Goal: Transaction & Acquisition: Book appointment/travel/reservation

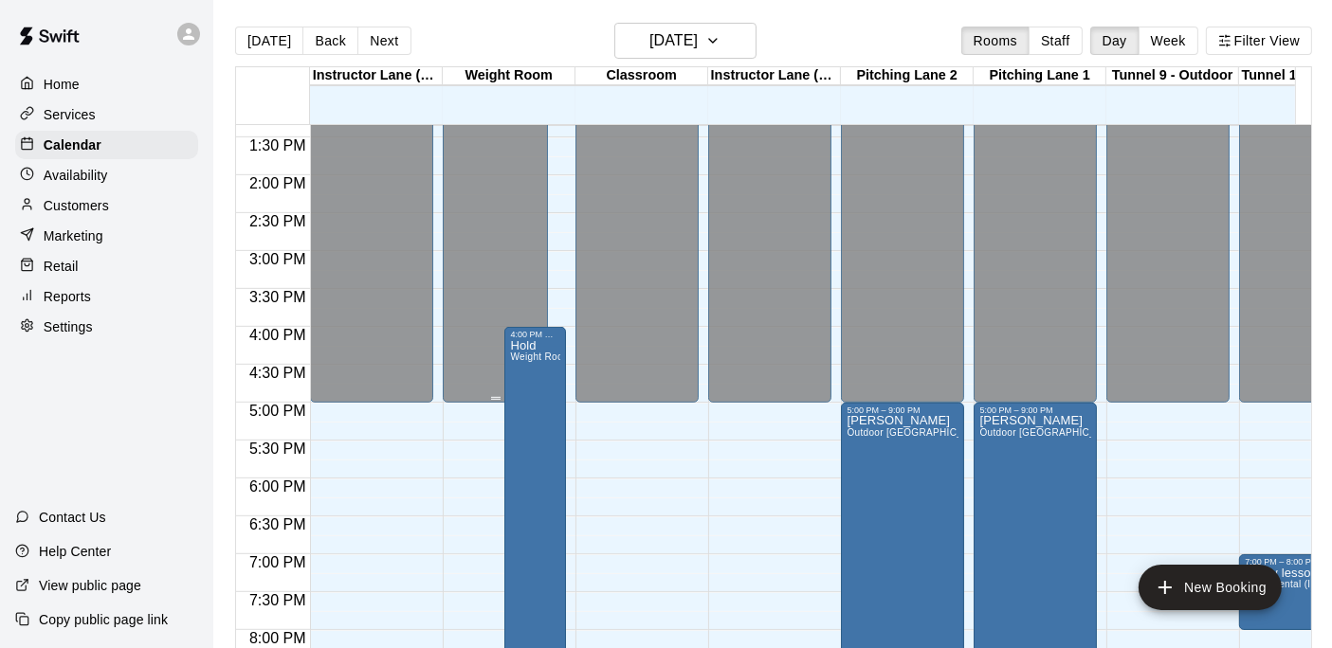
scroll to position [1012, 0]
click at [720, 39] on icon "button" at bounding box center [712, 40] width 15 height 23
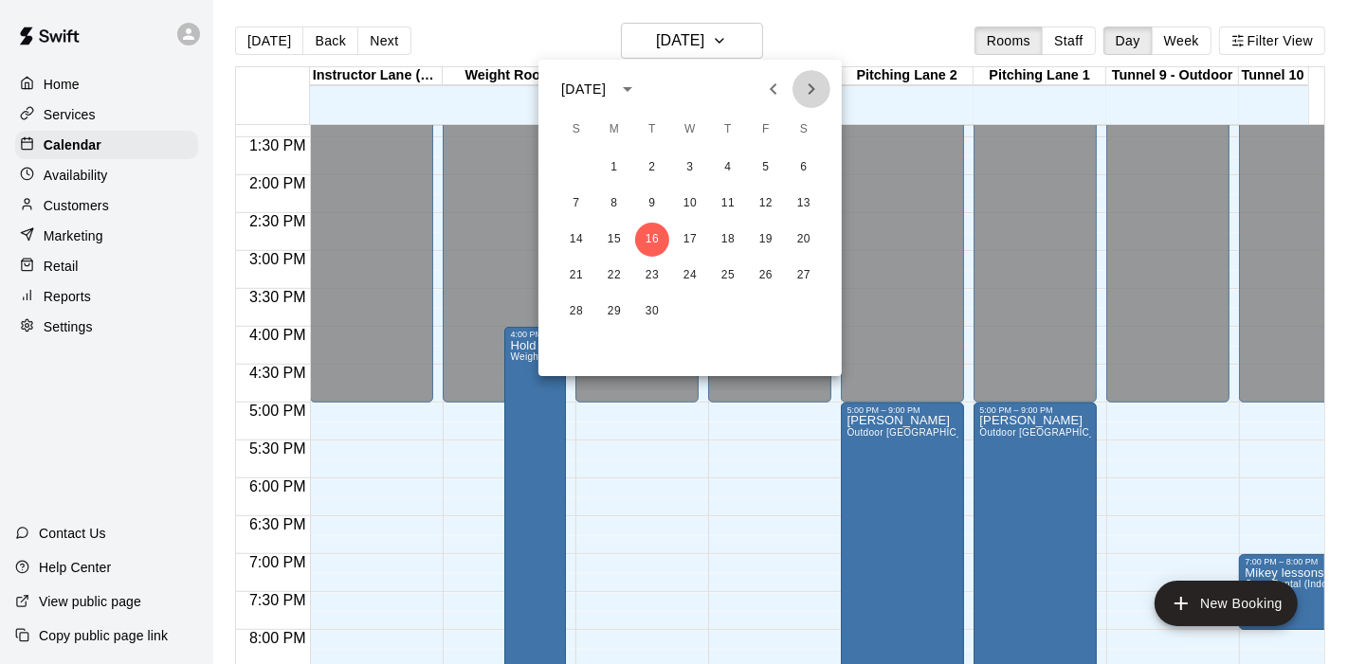
click at [816, 93] on icon "Next month" at bounding box center [811, 89] width 23 height 23
click at [648, 208] on button "7" at bounding box center [652, 204] width 34 height 34
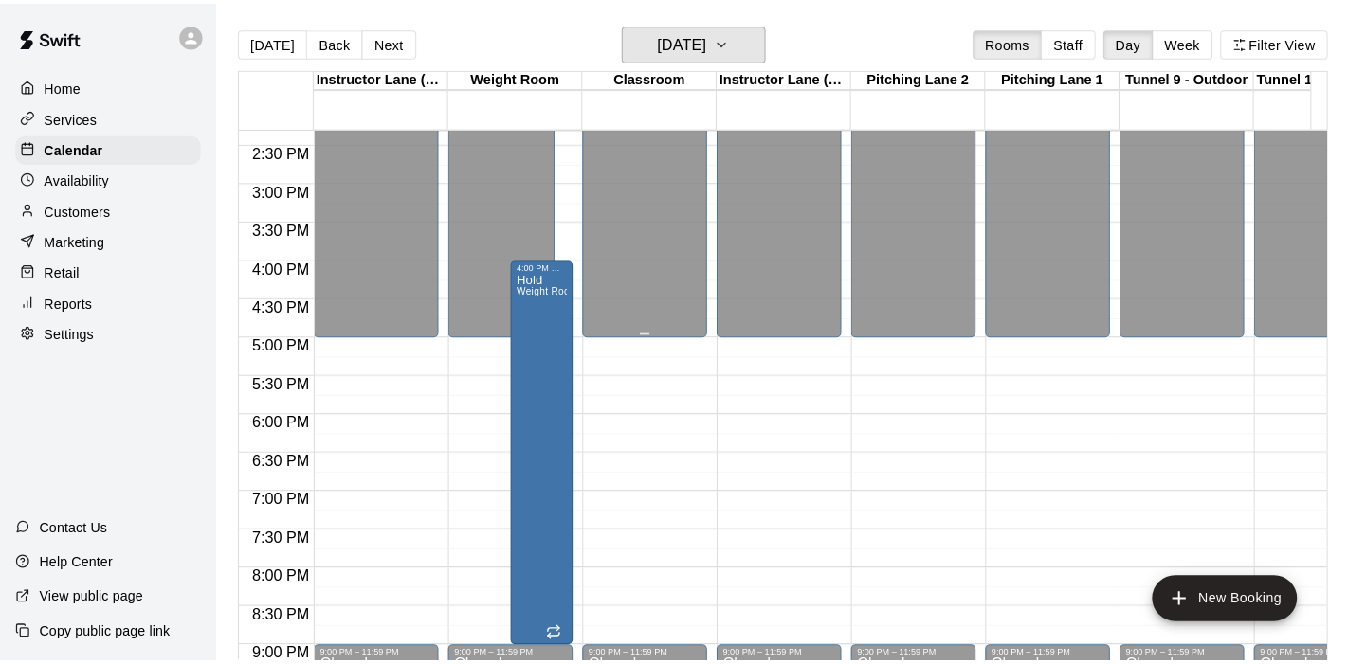
scroll to position [1118, 0]
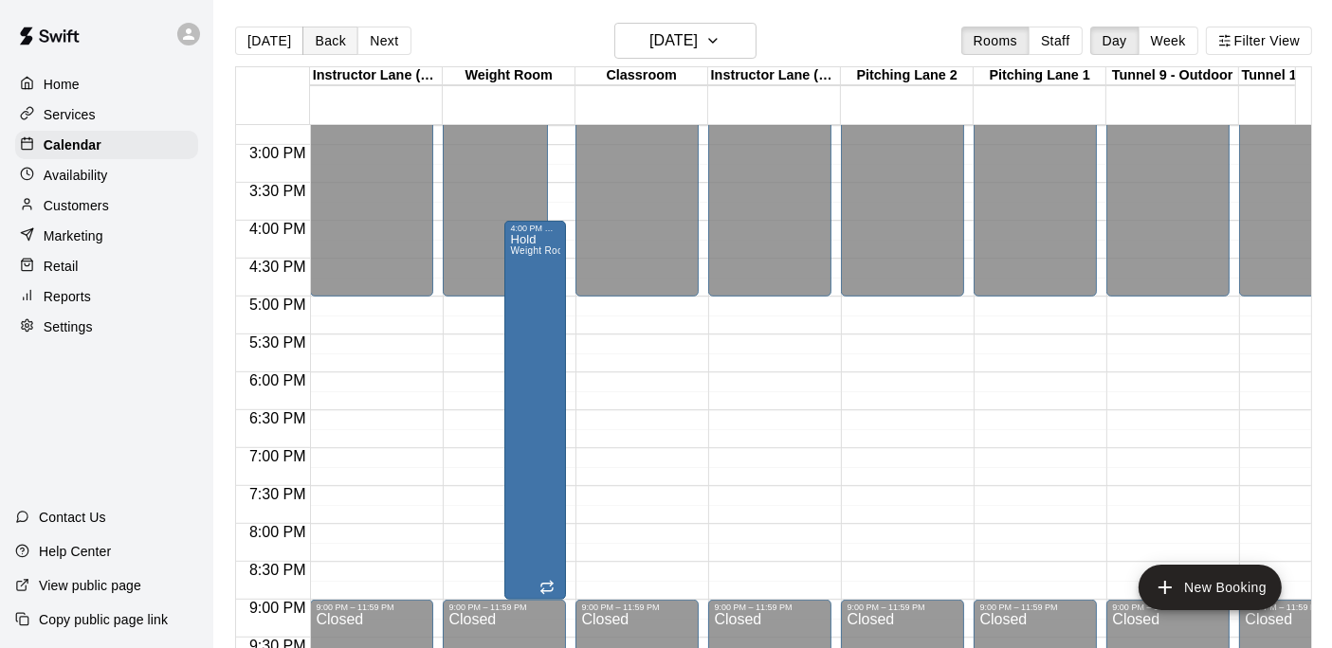
click at [317, 35] on button "Back" at bounding box center [330, 41] width 56 height 28
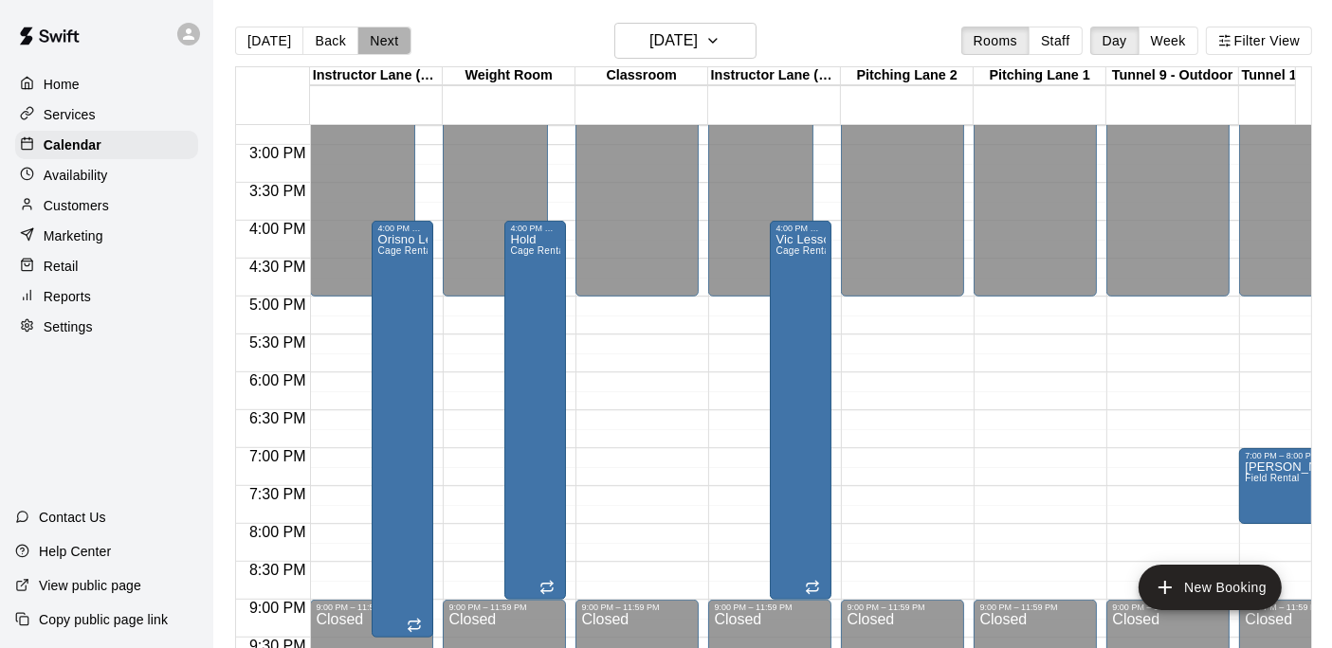
click at [379, 37] on button "Next" at bounding box center [383, 41] width 53 height 28
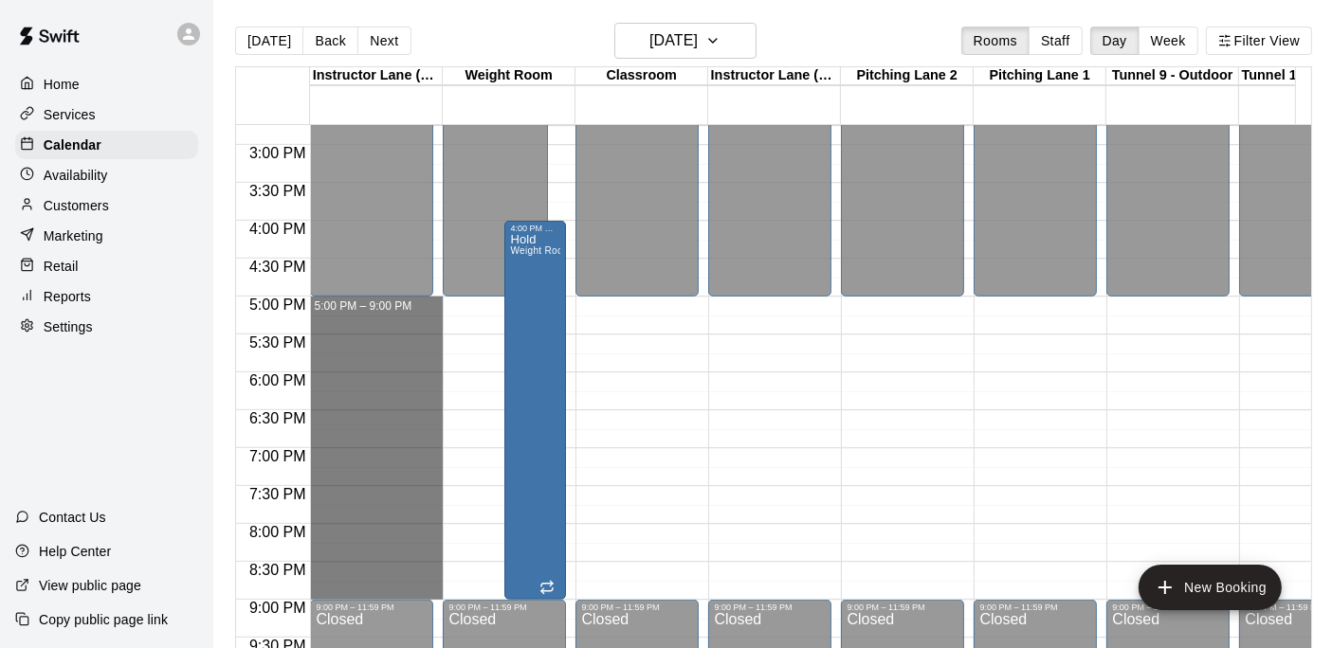
drag, startPoint x: 355, startPoint y: 310, endPoint x: 357, endPoint y: 592, distance: 282.5
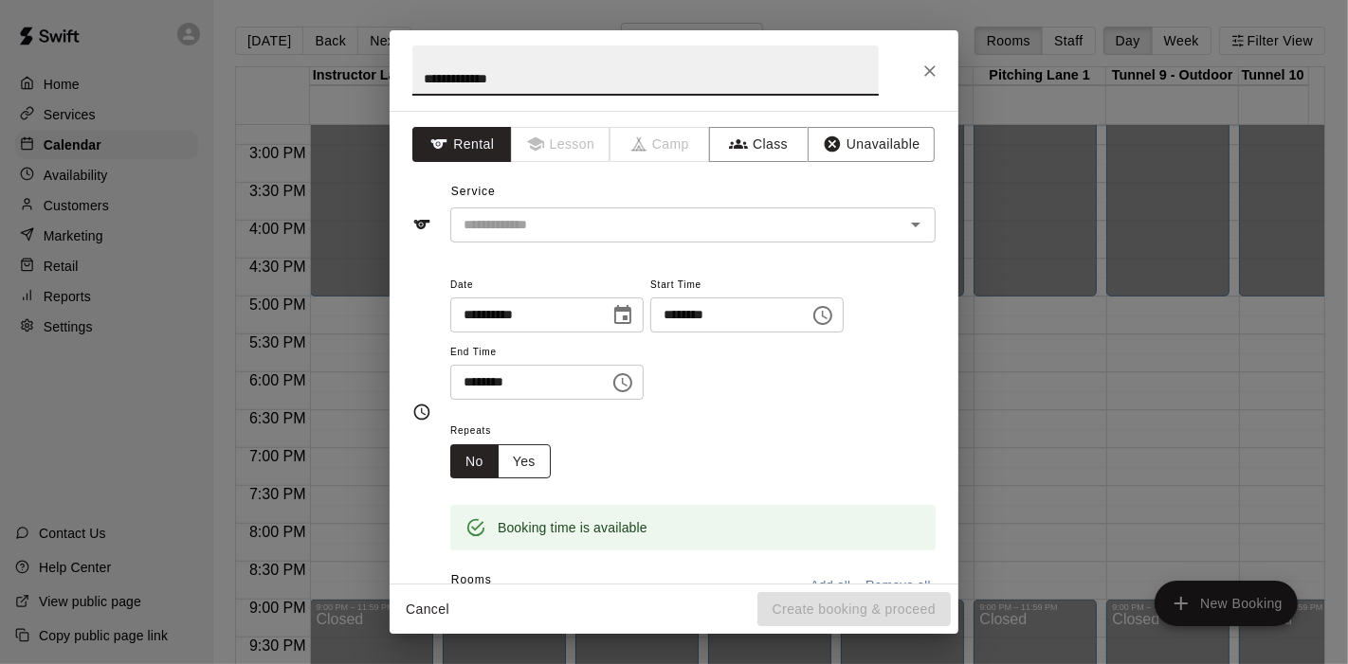
type input "**********"
click at [530, 463] on button "Yes" at bounding box center [524, 462] width 53 height 35
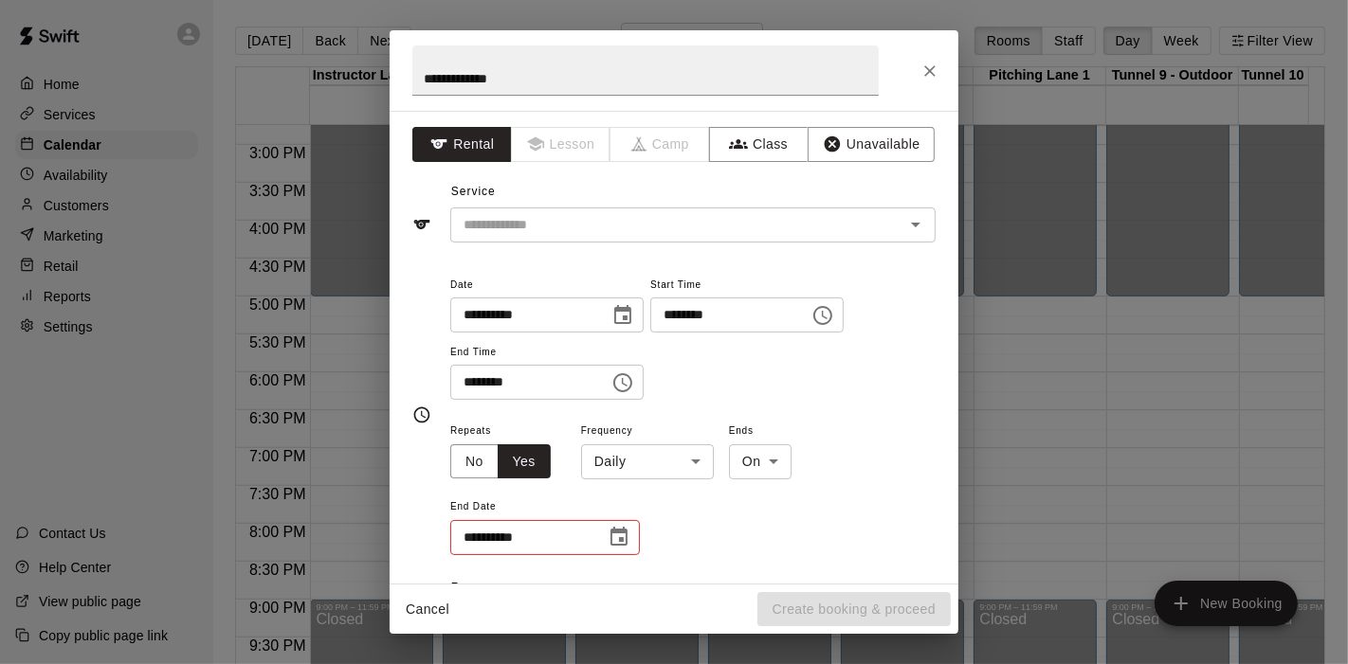
click at [692, 469] on body "Home Services Calendar Availability Customers Marketing Retail Reports Settings…" at bounding box center [674, 347] width 1348 height 695
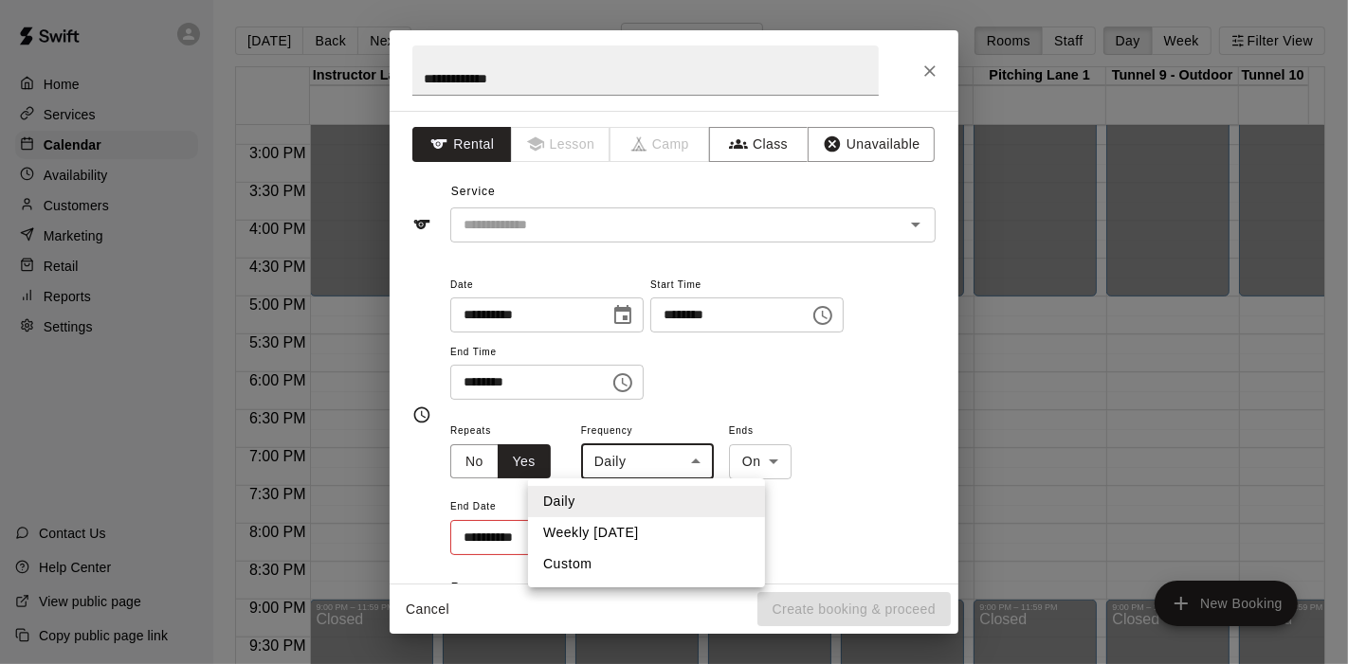
click at [636, 531] on li "Weekly [DATE]" at bounding box center [646, 532] width 237 height 31
type input "******"
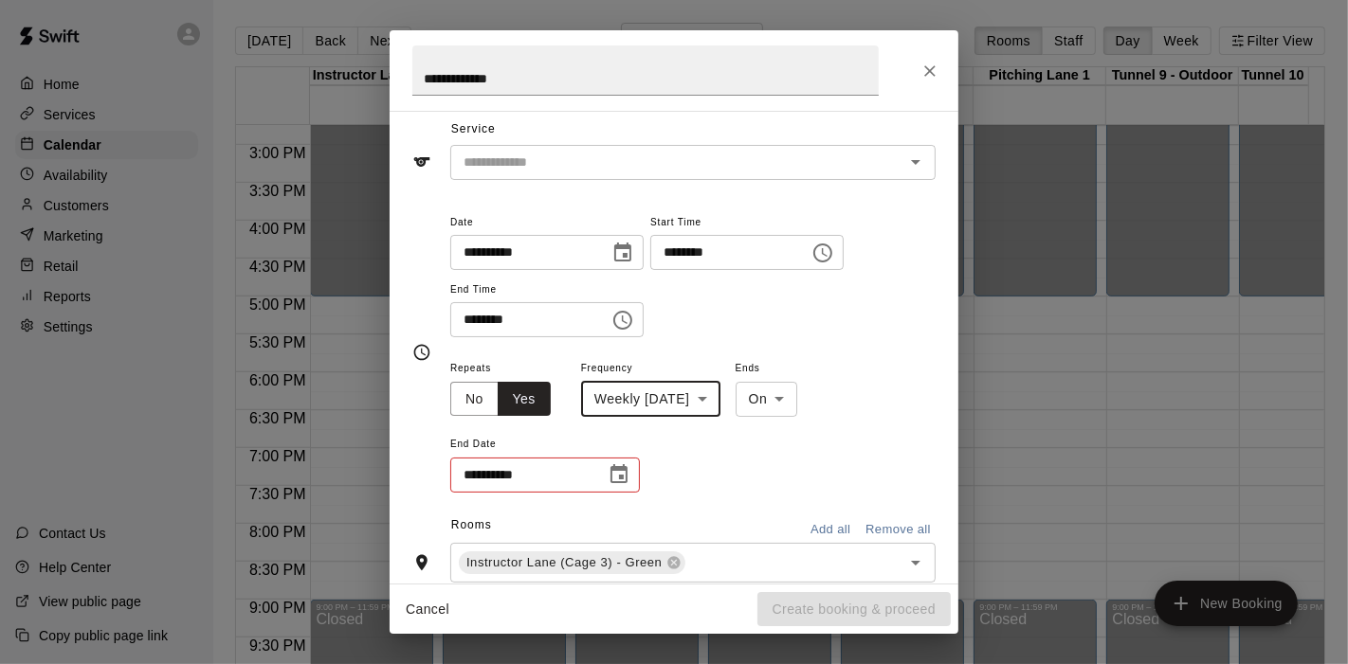
scroll to position [105, 0]
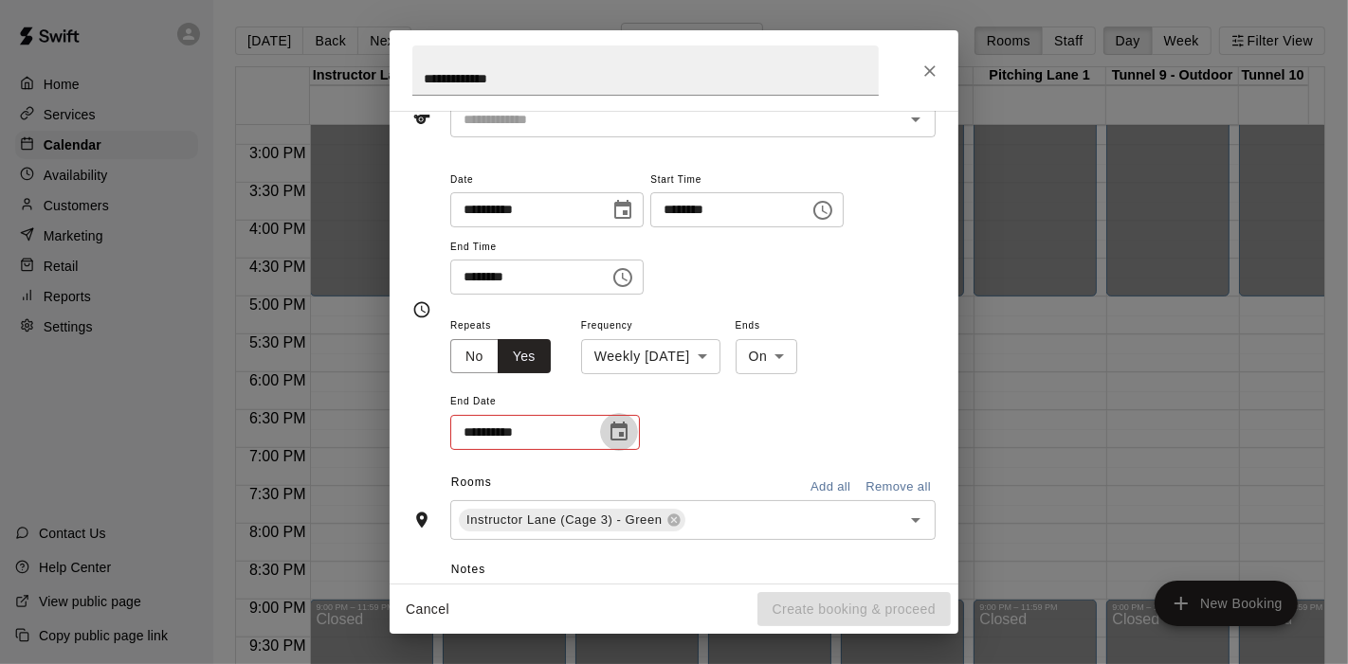
click at [626, 433] on icon "Choose date" at bounding box center [618, 431] width 17 height 19
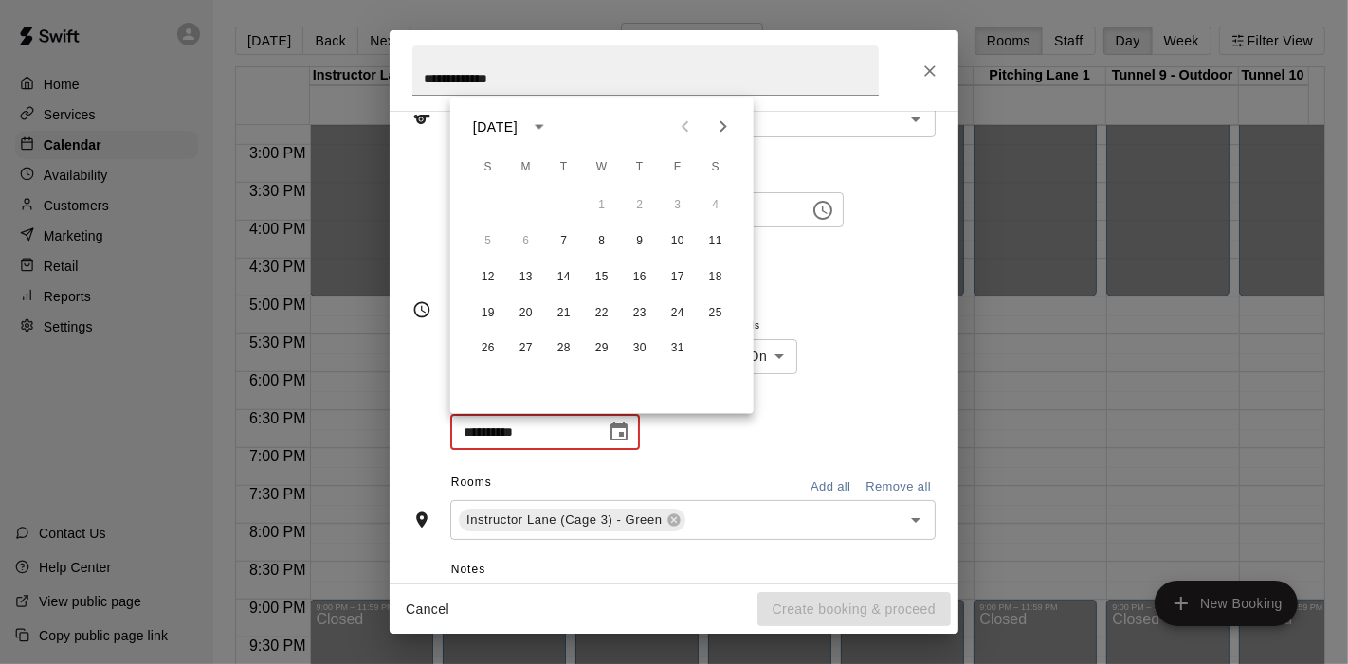
click at [728, 125] on icon "Next month" at bounding box center [723, 127] width 23 height 23
click at [523, 240] on button "5" at bounding box center [526, 242] width 34 height 34
type input "**********"
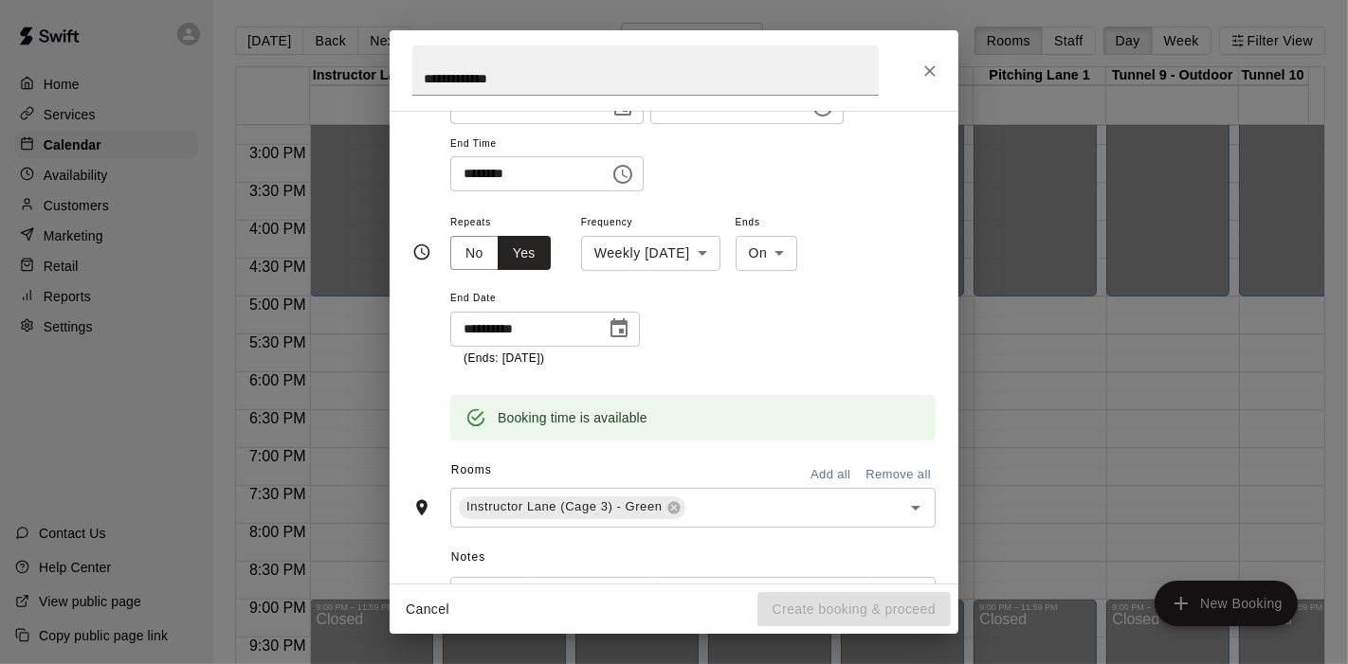
scroll to position [0, 0]
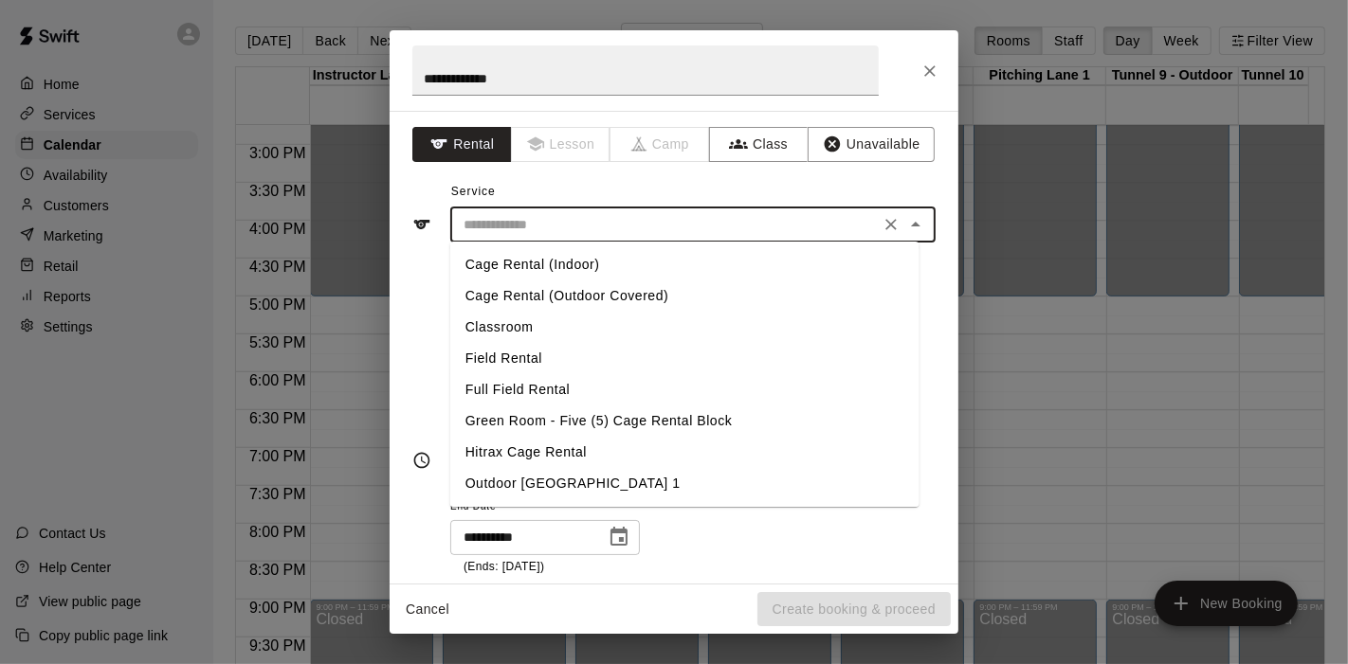
click at [562, 223] on input "text" at bounding box center [665, 225] width 418 height 24
click at [571, 282] on li "Cage Rental (Outdoor Covered)" at bounding box center [684, 296] width 469 height 31
type input "**********"
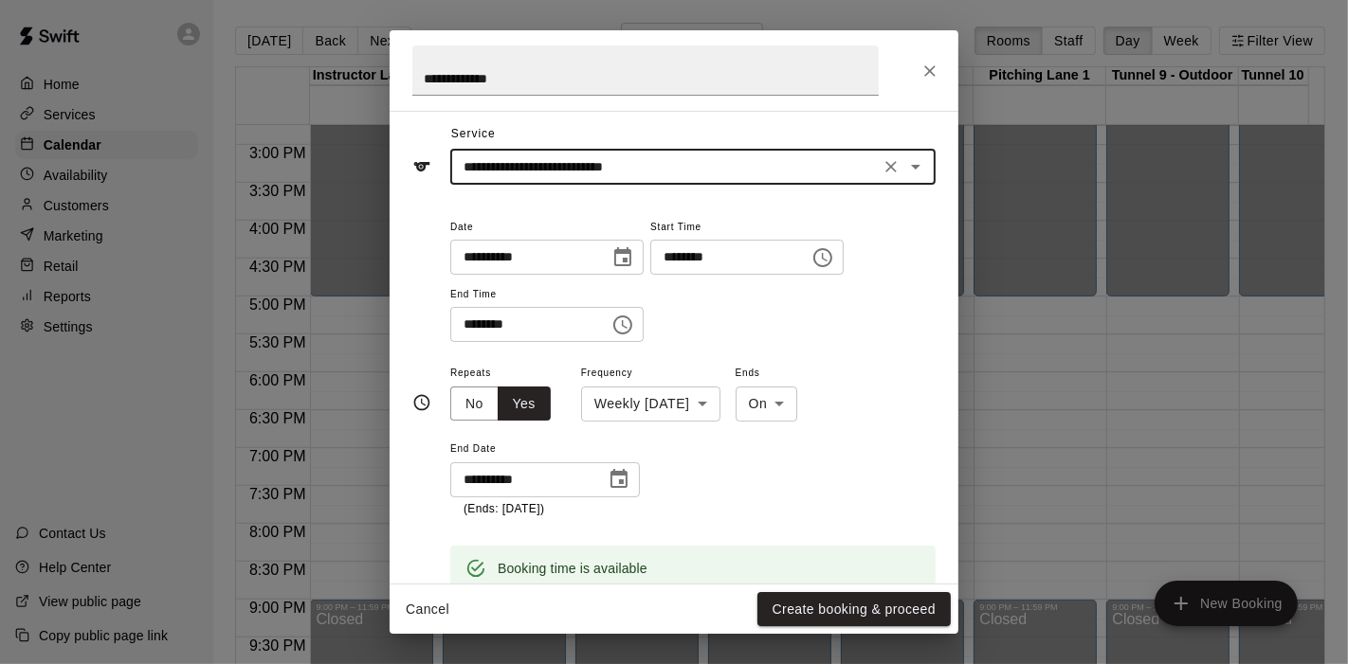
scroll to position [105, 0]
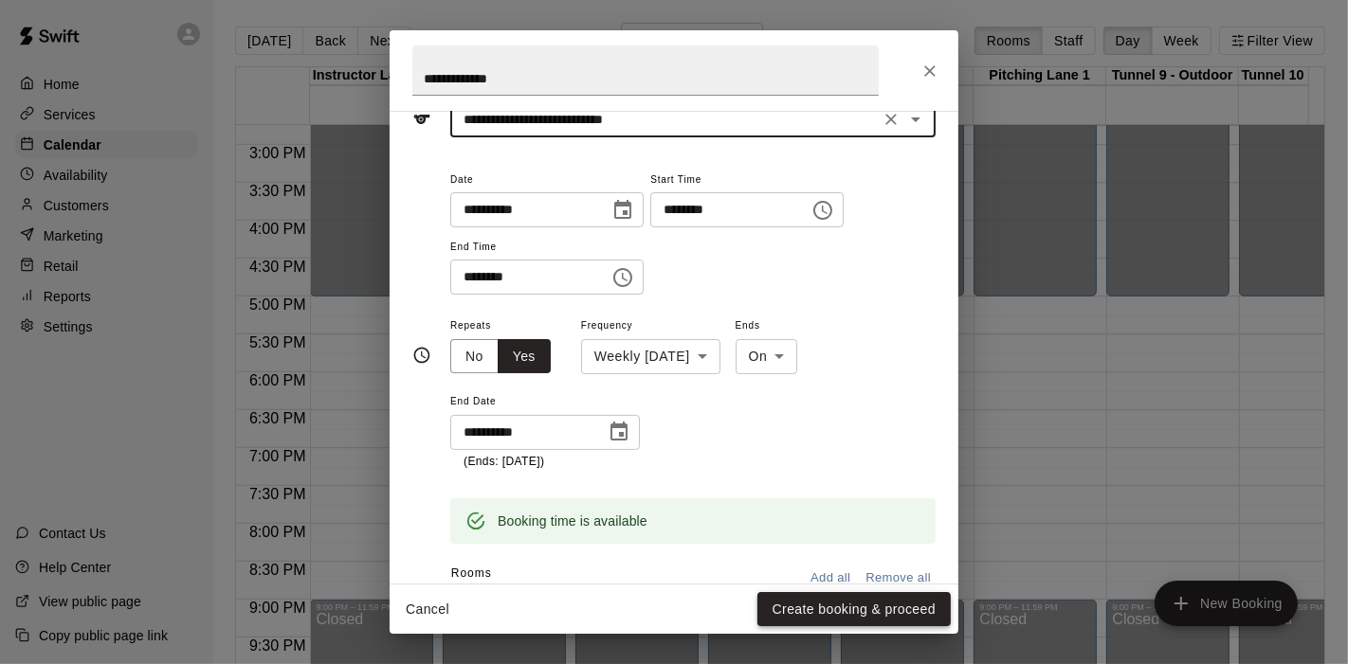
click at [842, 609] on button "Create booking & proceed" at bounding box center [853, 609] width 193 height 35
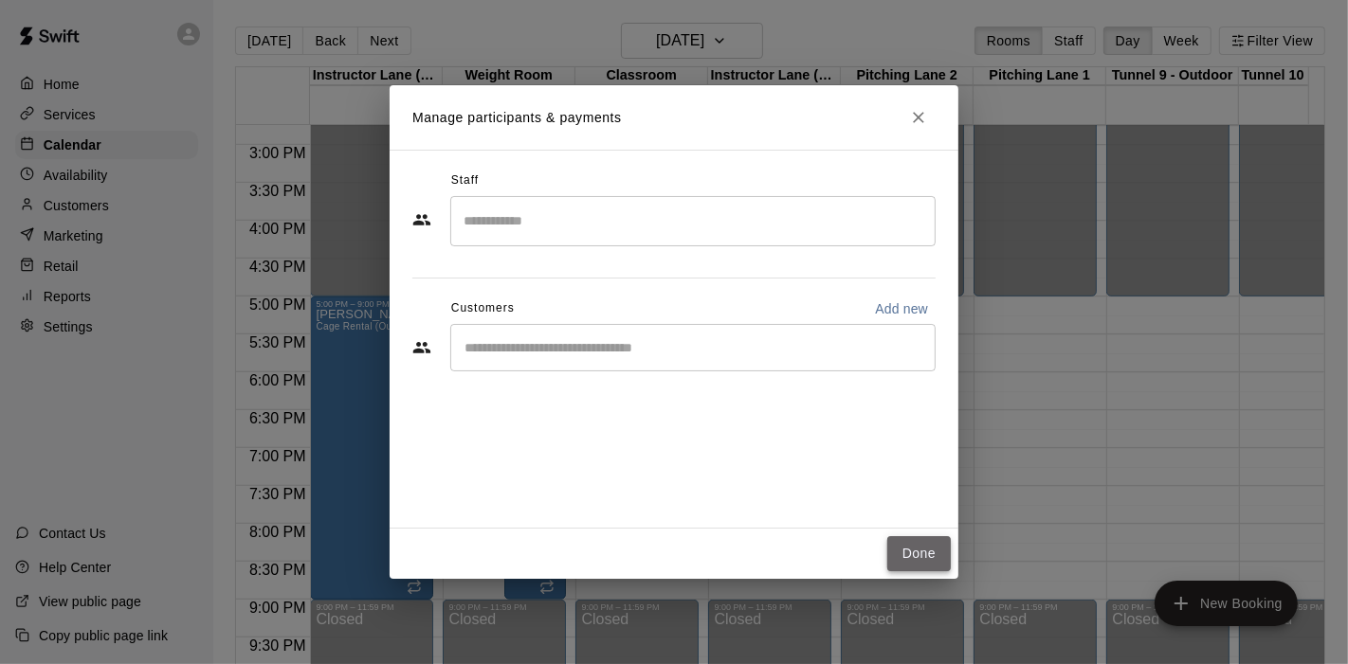
click at [923, 555] on button "Done" at bounding box center [919, 553] width 64 height 35
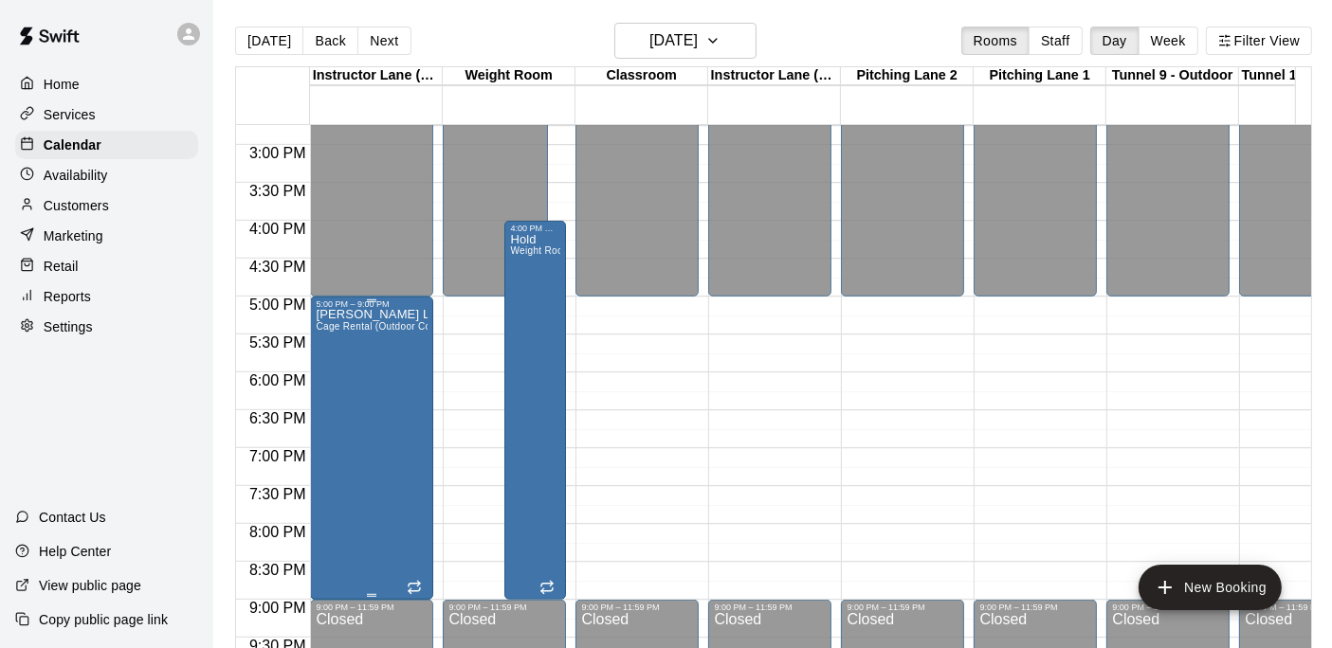
click at [349, 431] on div "[PERSON_NAME] Lesson Cage Rental (Outdoor Covered)" at bounding box center [372, 633] width 112 height 648
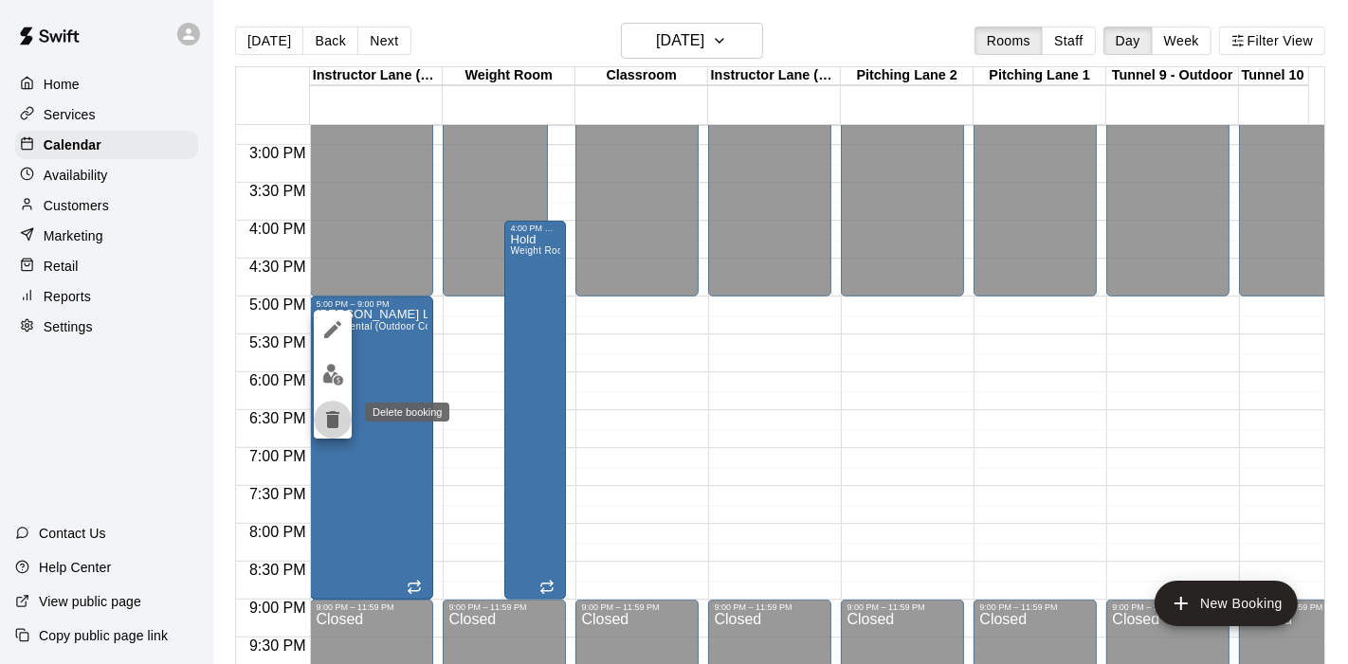
click at [335, 423] on icon "delete" at bounding box center [332, 419] width 13 height 17
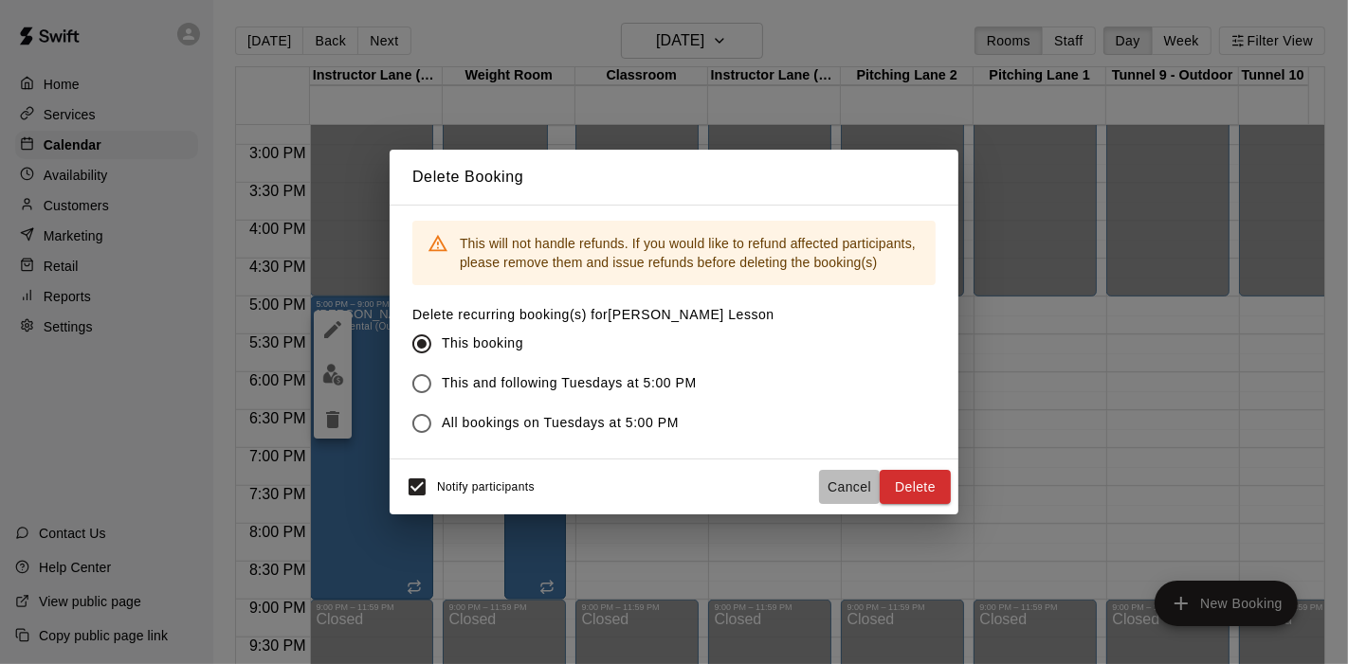
click at [828, 488] on button "Cancel" at bounding box center [849, 487] width 61 height 35
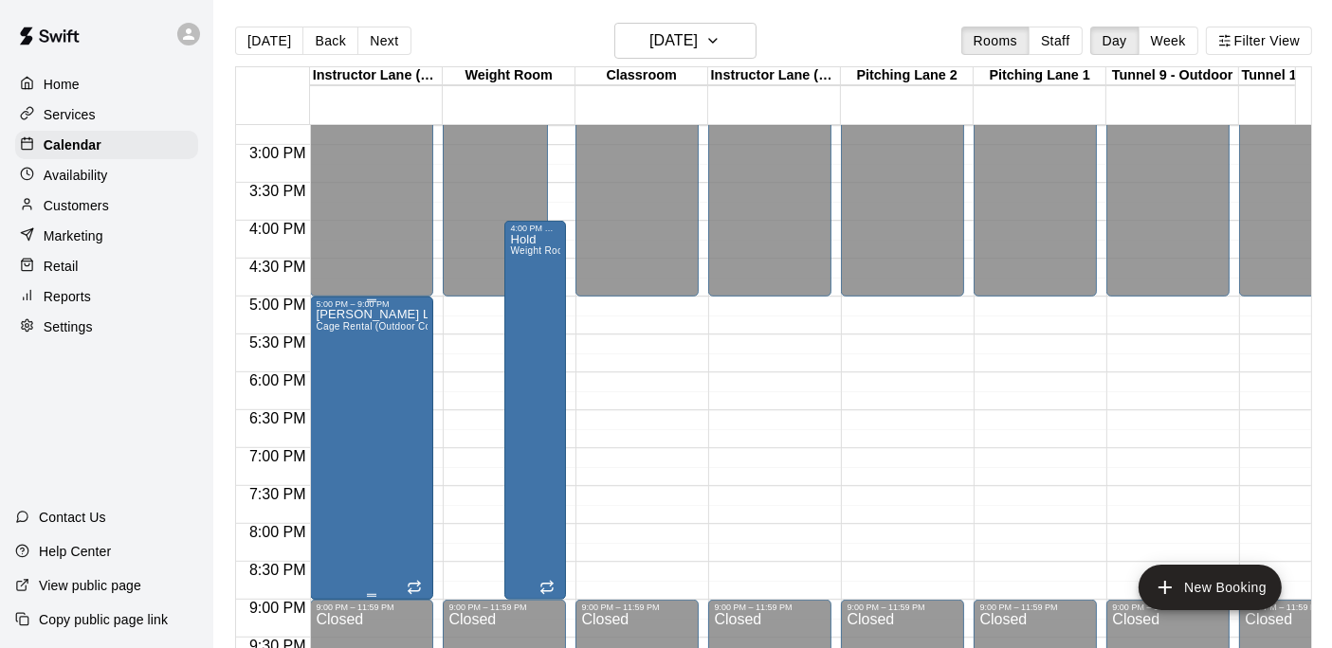
click at [346, 388] on div "[PERSON_NAME] Lesson Cage Rental (Outdoor Covered)" at bounding box center [372, 633] width 112 height 648
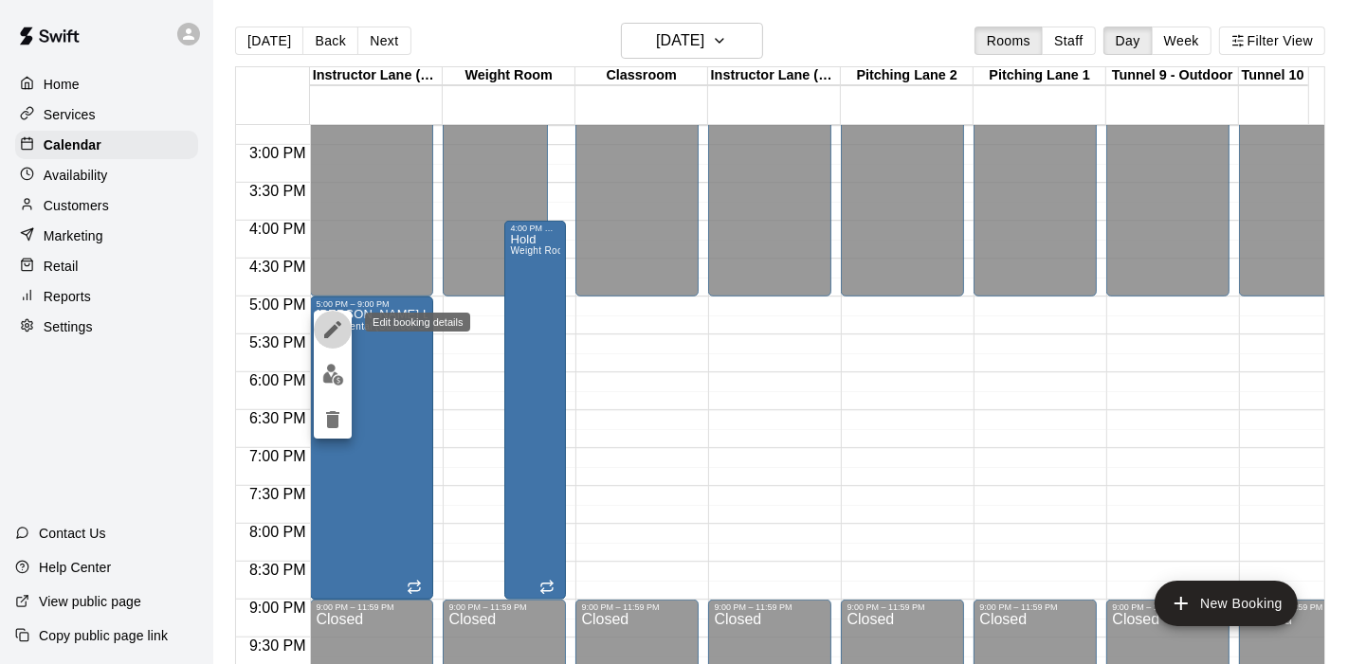
click at [322, 336] on icon "edit" at bounding box center [332, 329] width 23 height 23
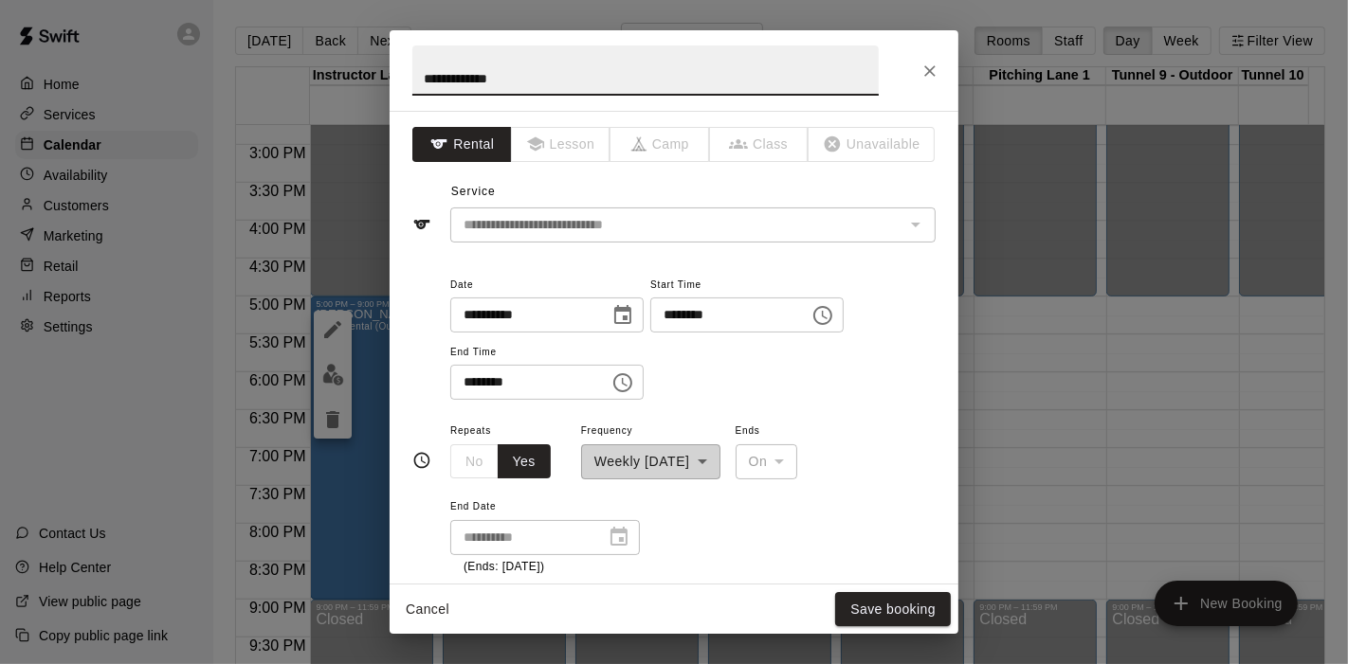
click at [834, 310] on icon "Choose time, selected time is 5:00 PM" at bounding box center [822, 315] width 23 height 23
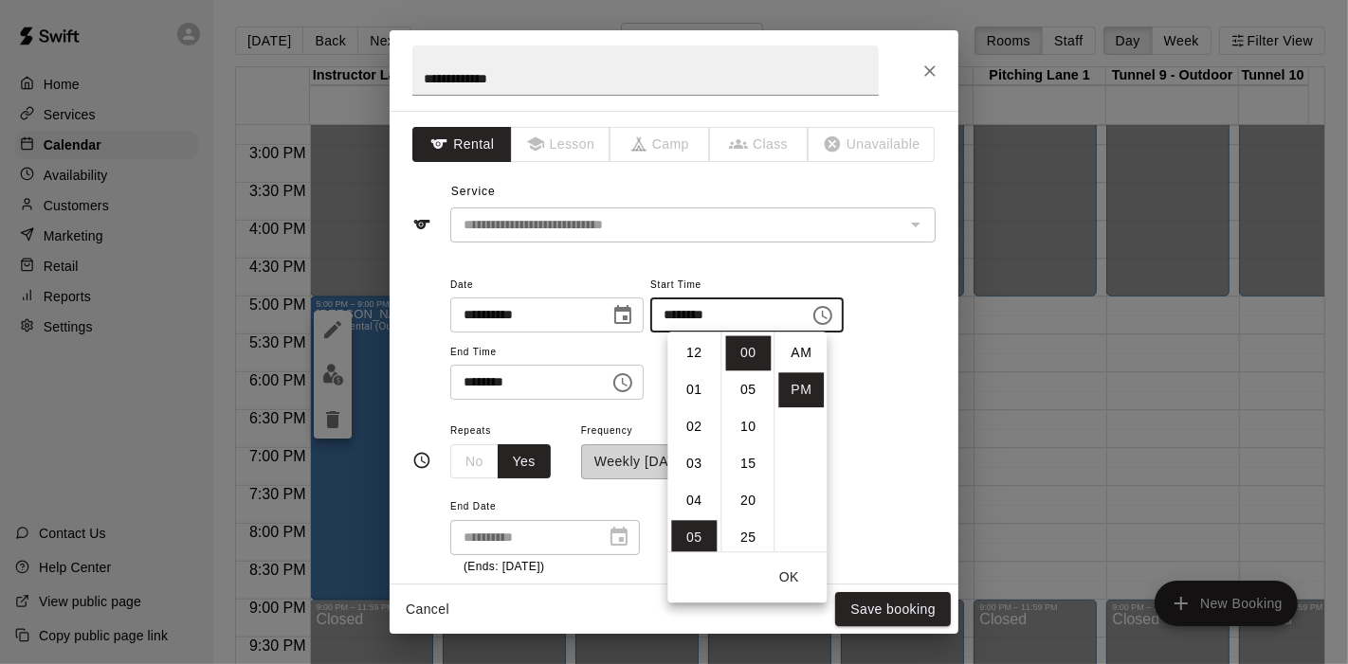
scroll to position [34, 0]
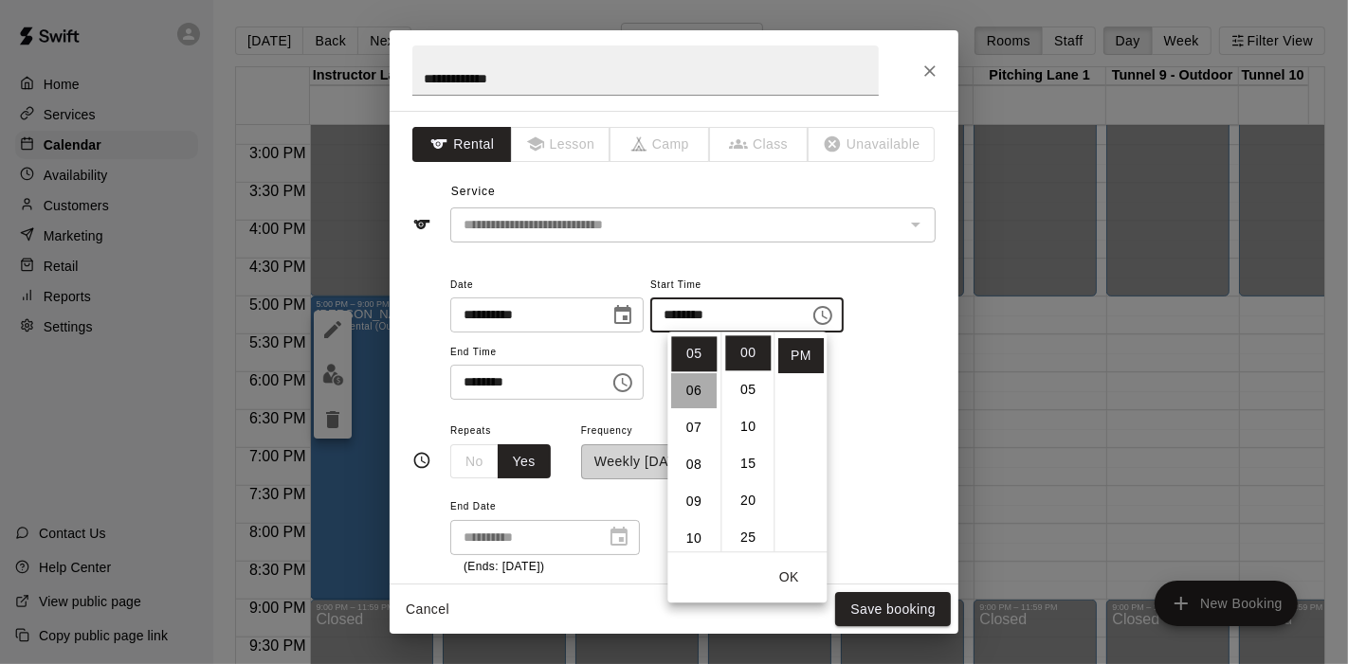
click at [689, 394] on li "06" at bounding box center [693, 390] width 45 height 35
type input "********"
click at [888, 445] on div "**********" at bounding box center [692, 497] width 485 height 157
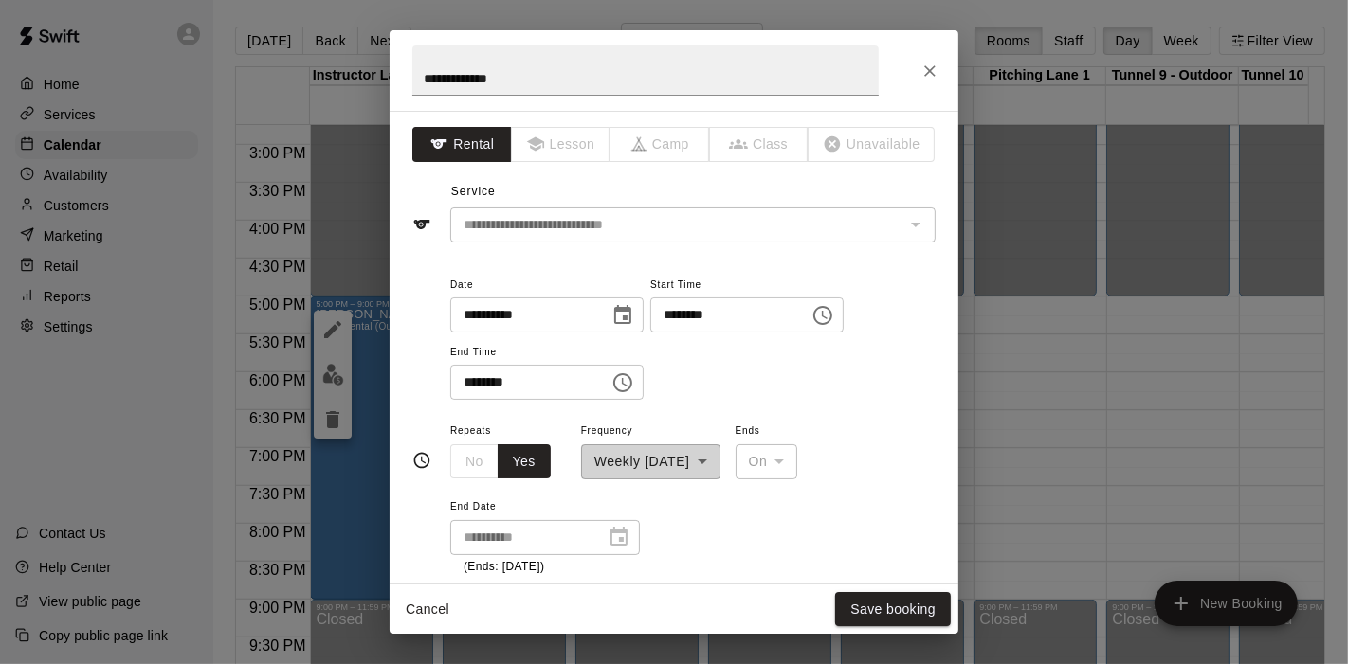
click at [627, 383] on icon "Choose time, selected time is 9:00 PM" at bounding box center [625, 382] width 6 height 9
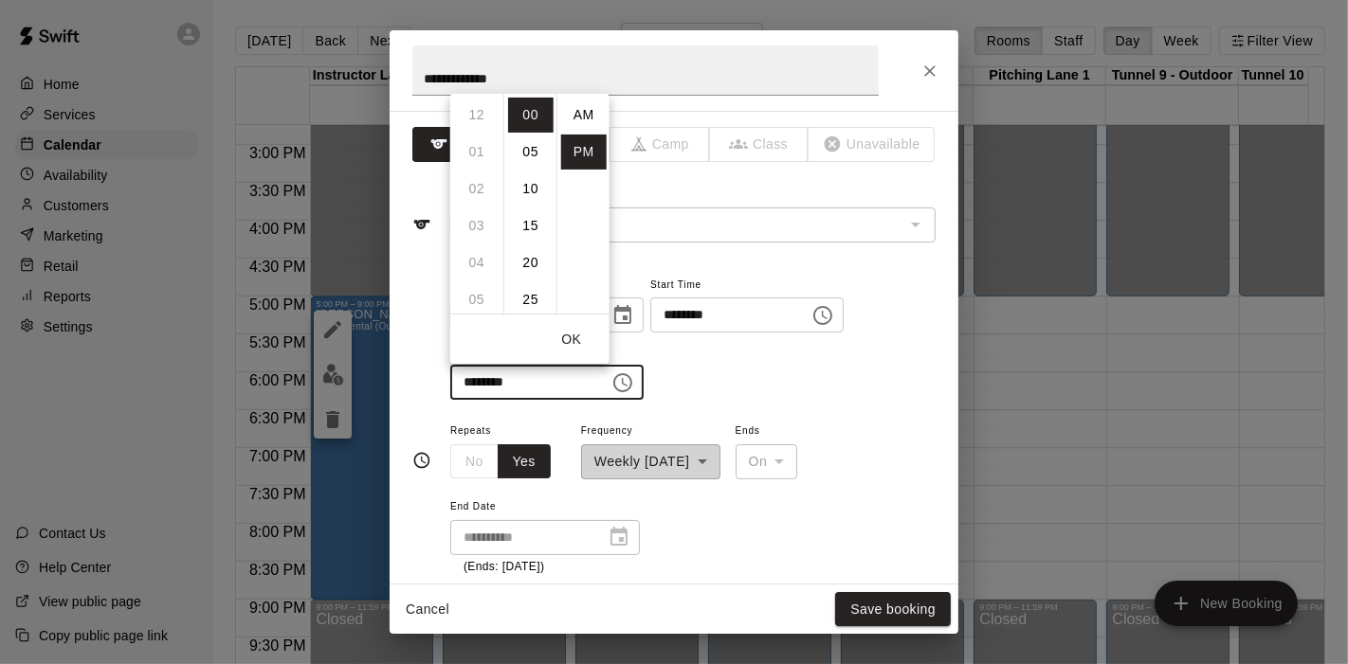
scroll to position [34, 0]
click at [465, 183] on li "08" at bounding box center [476, 182] width 45 height 35
type input "********"
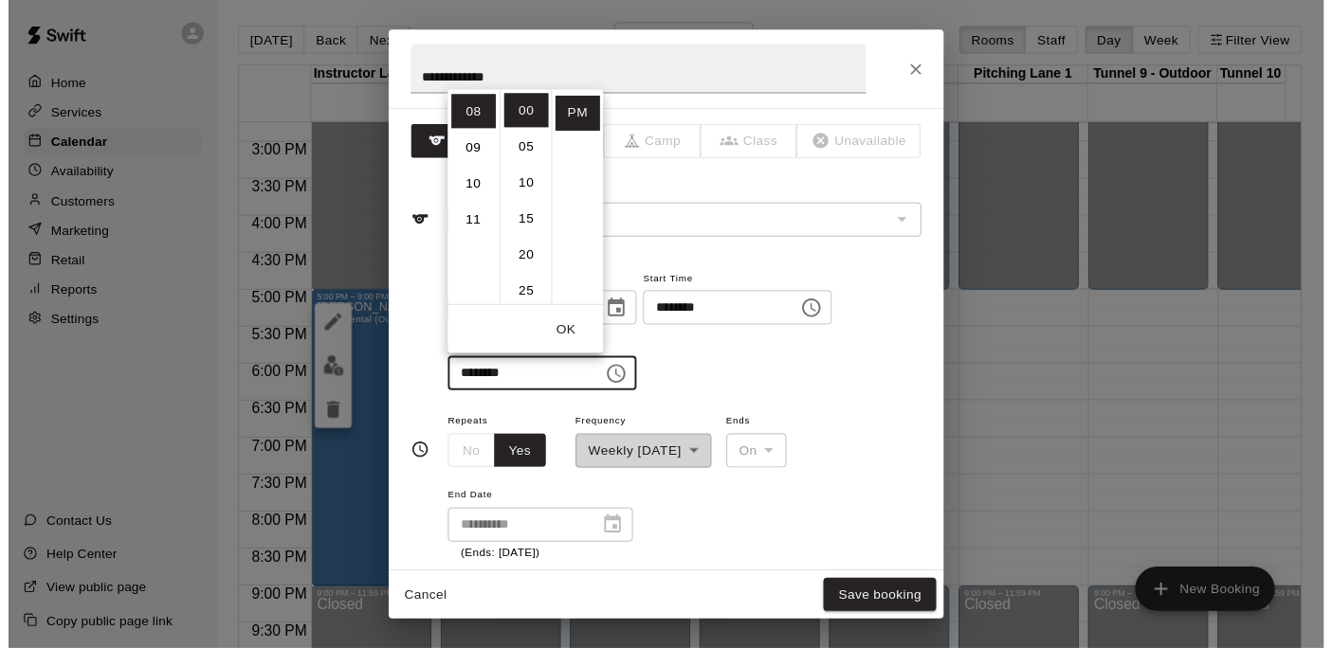
scroll to position [105, 0]
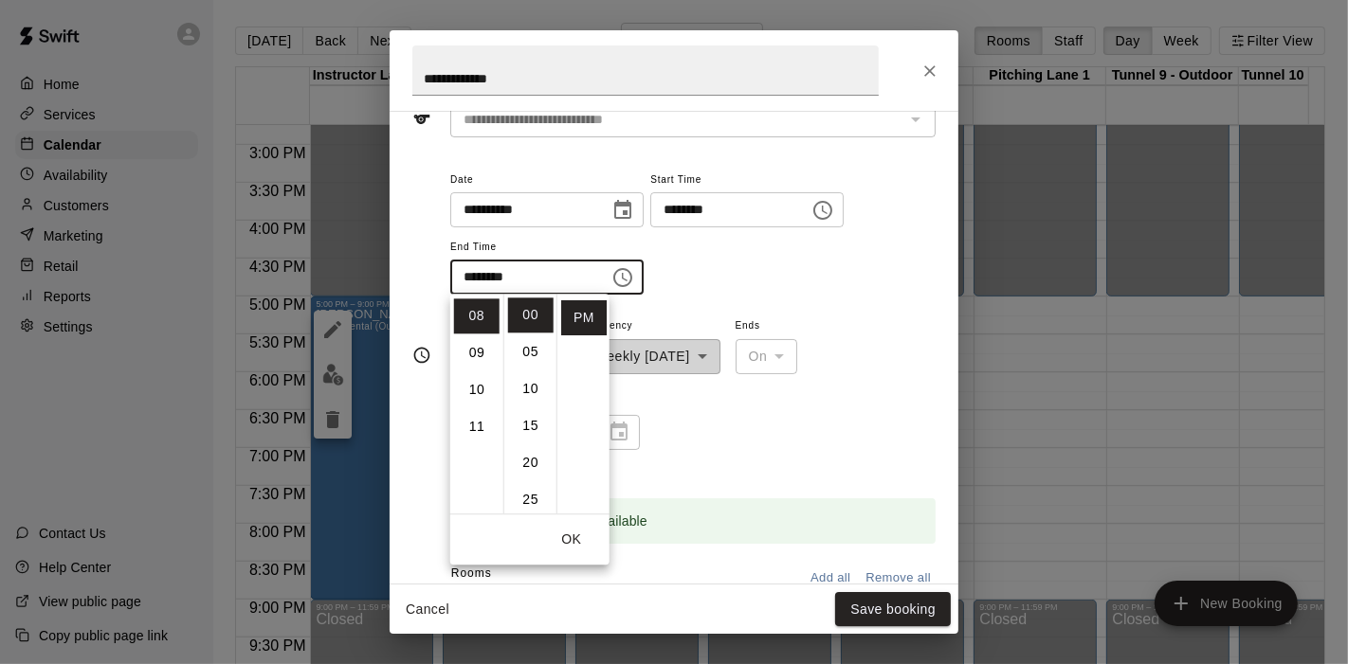
click at [717, 433] on div "**********" at bounding box center [692, 392] width 485 height 157
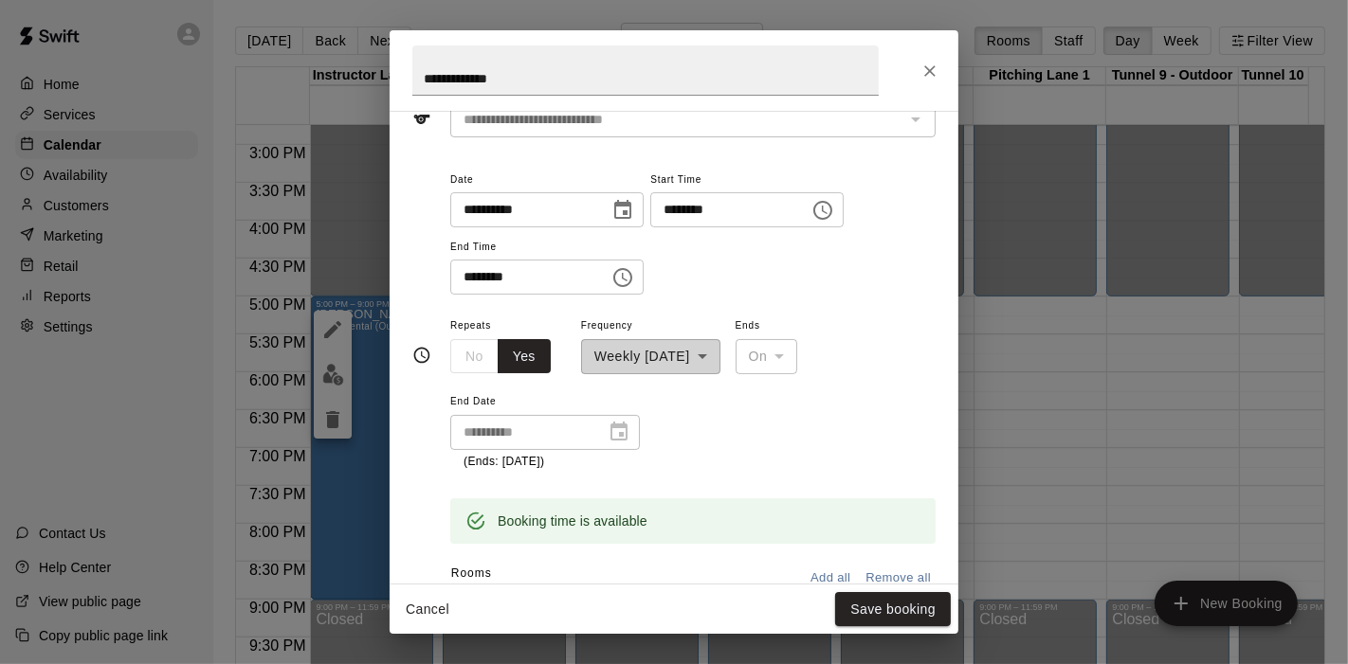
click at [617, 432] on div at bounding box center [613, 432] width 27 height 0
click at [867, 610] on button "Save booking" at bounding box center [893, 609] width 116 height 35
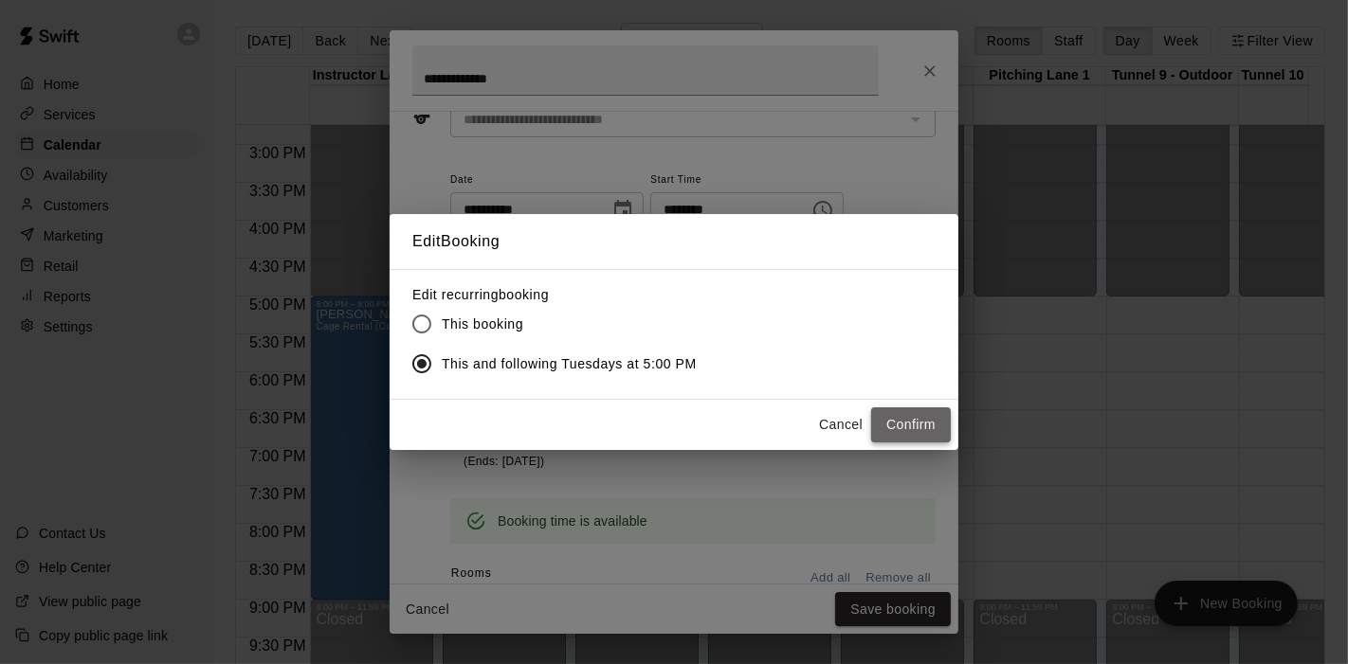
click at [897, 425] on button "Confirm" at bounding box center [911, 425] width 80 height 35
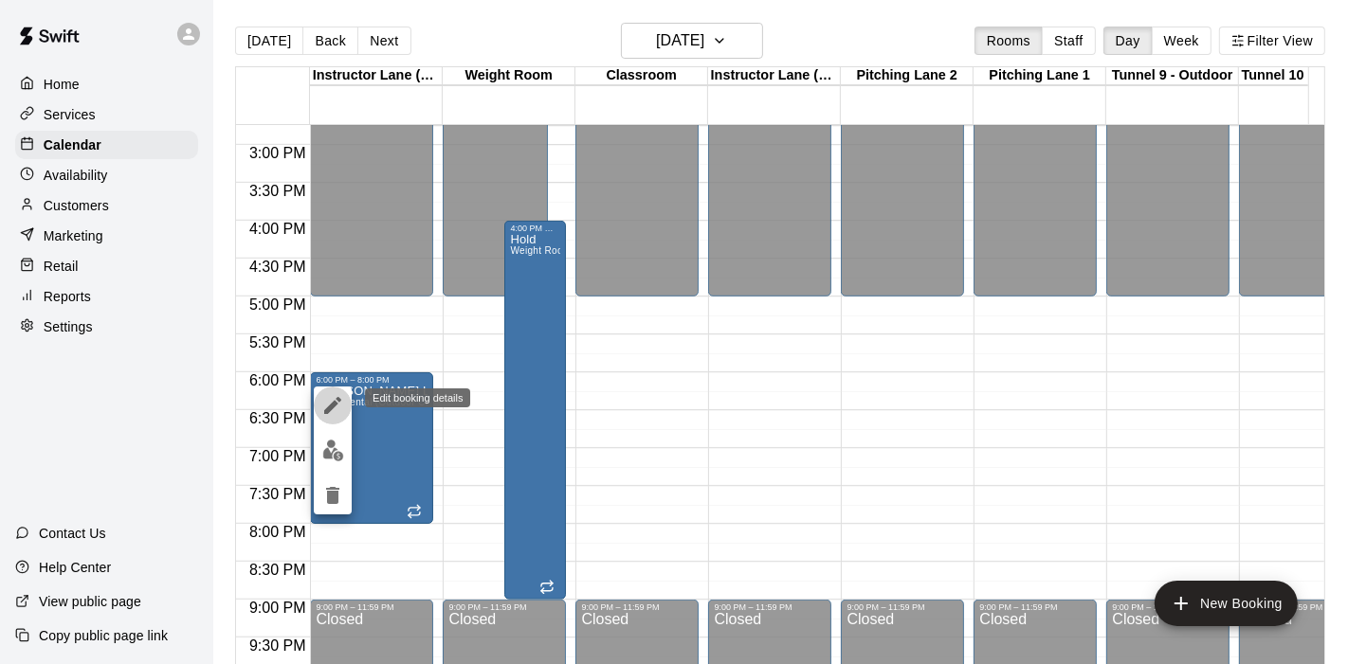
click at [337, 397] on icon "edit" at bounding box center [332, 405] width 17 height 17
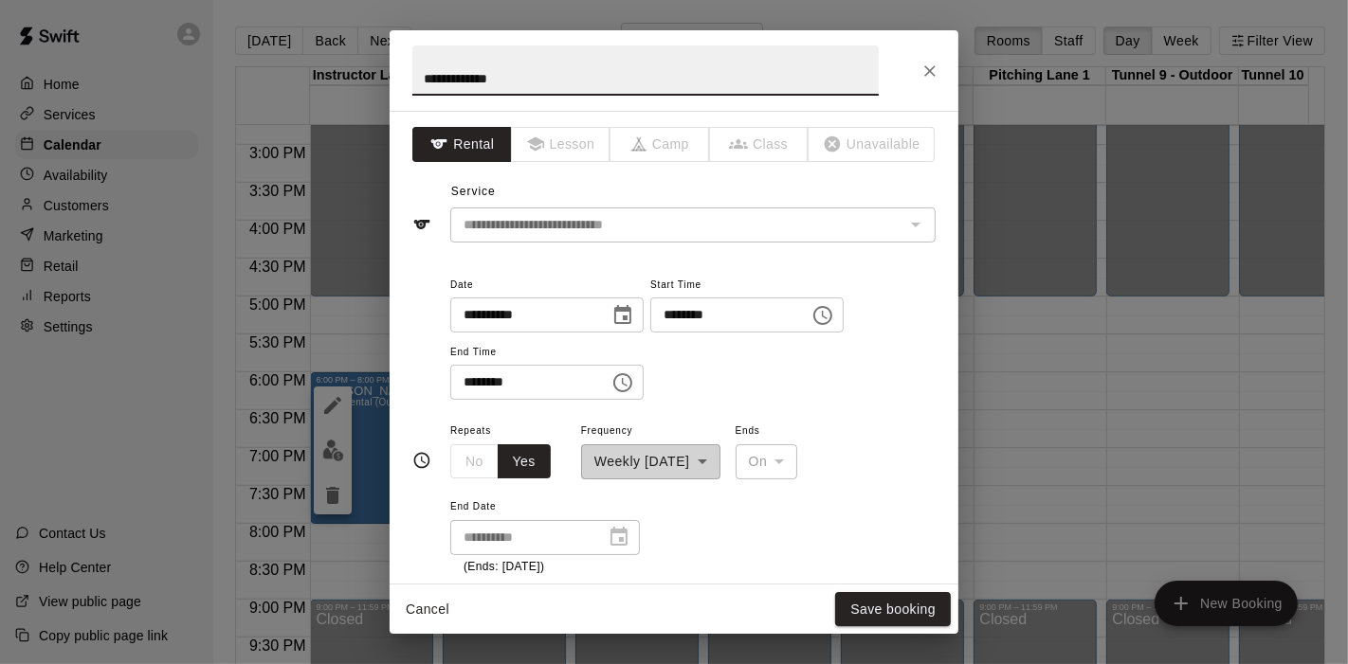
drag, startPoint x: 465, startPoint y: 77, endPoint x: 375, endPoint y: 69, distance: 90.4
click at [376, 69] on div "**********" at bounding box center [674, 332] width 1348 height 664
type input "**********"
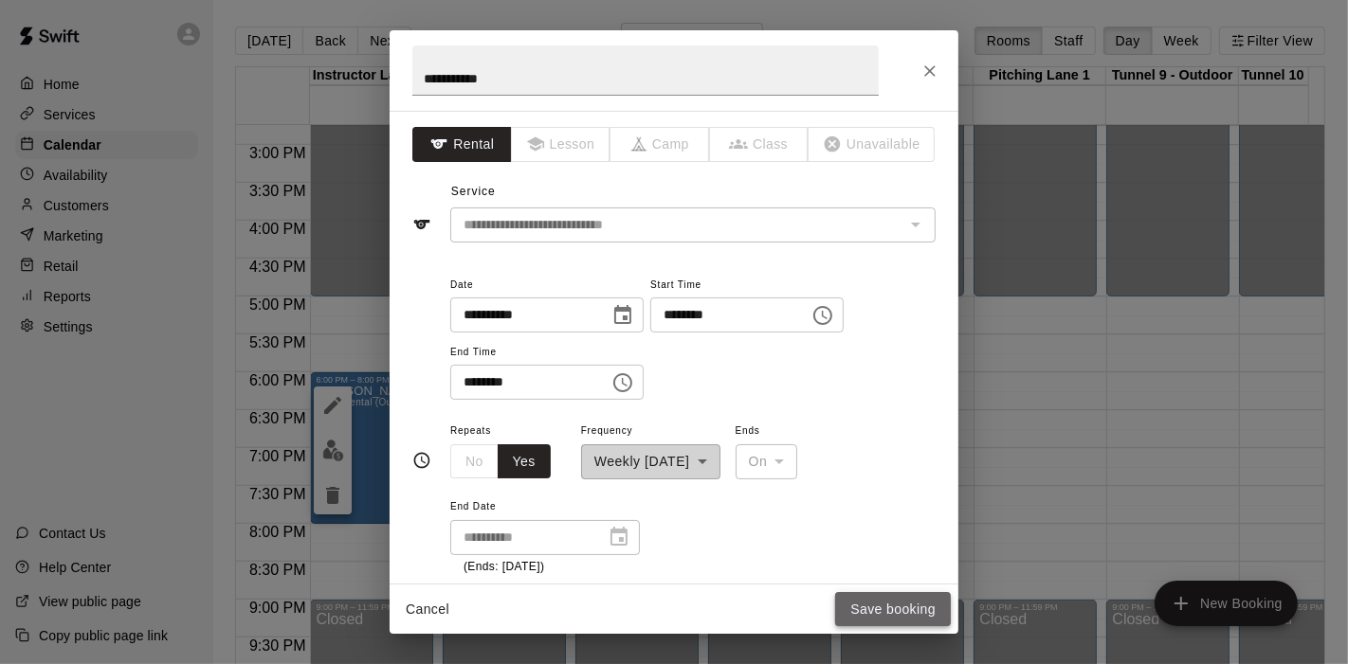
click at [878, 606] on button "Save booking" at bounding box center [893, 609] width 116 height 35
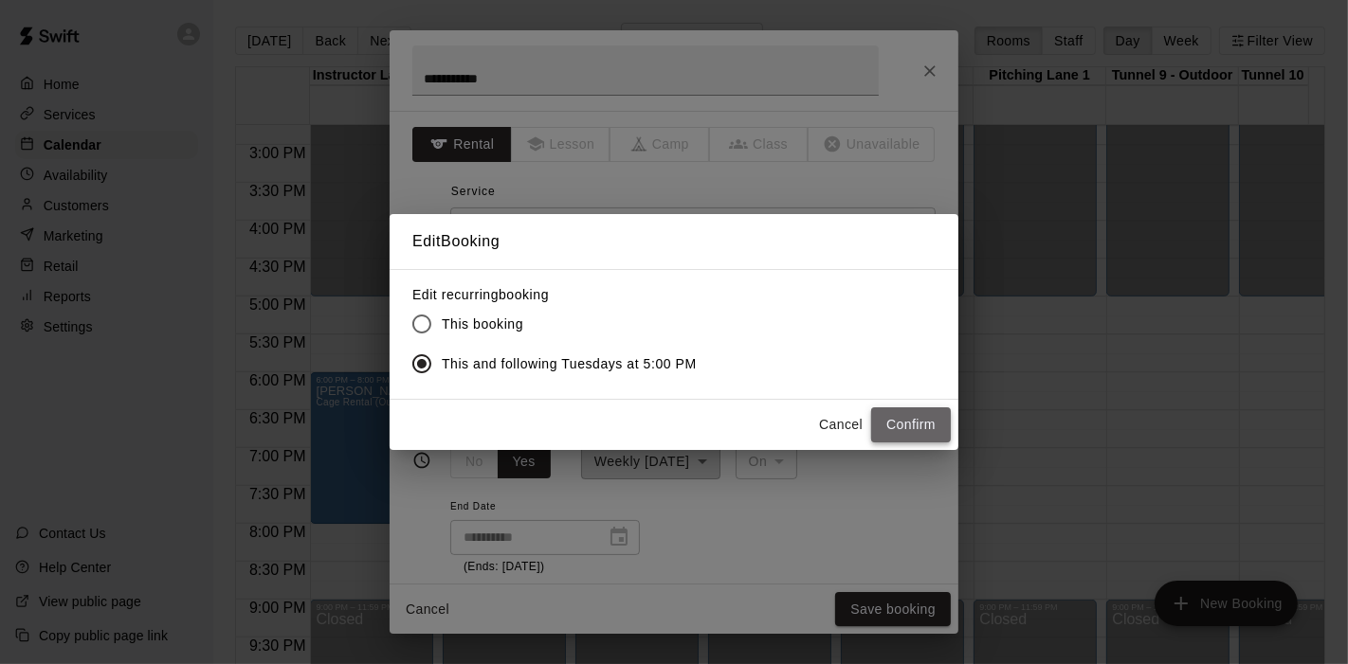
click at [888, 424] on button "Confirm" at bounding box center [911, 425] width 80 height 35
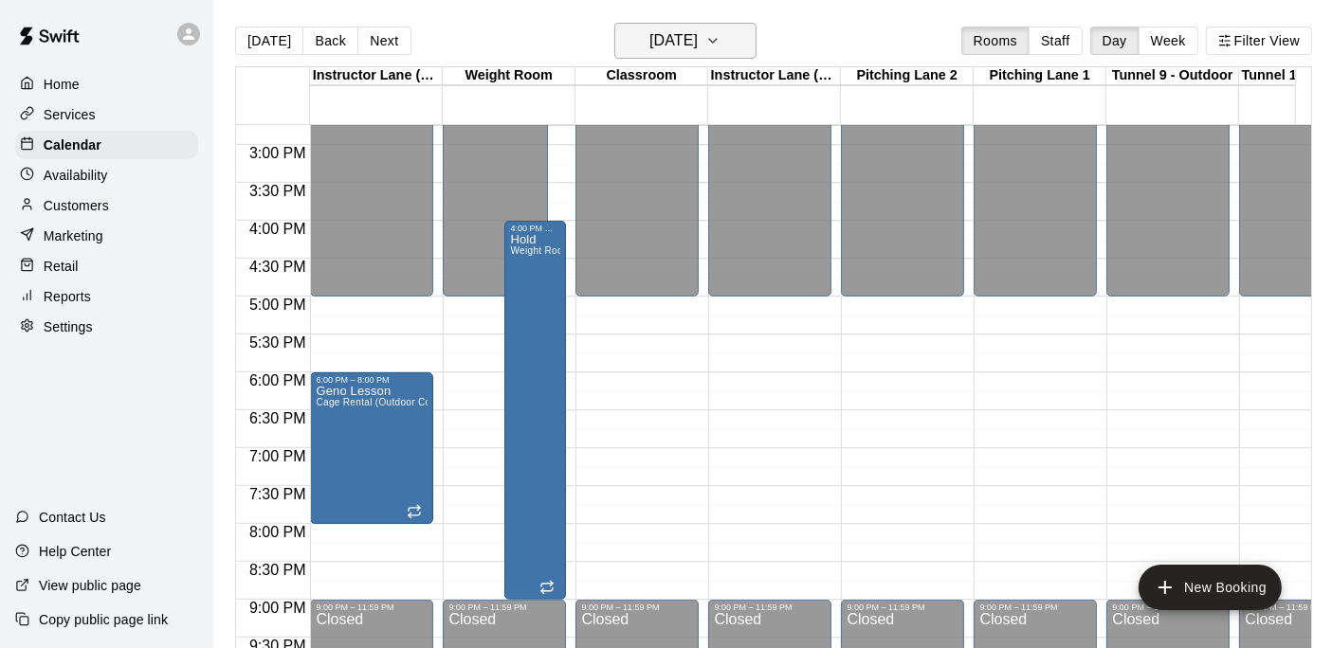
click at [720, 45] on icon "button" at bounding box center [712, 40] width 15 height 23
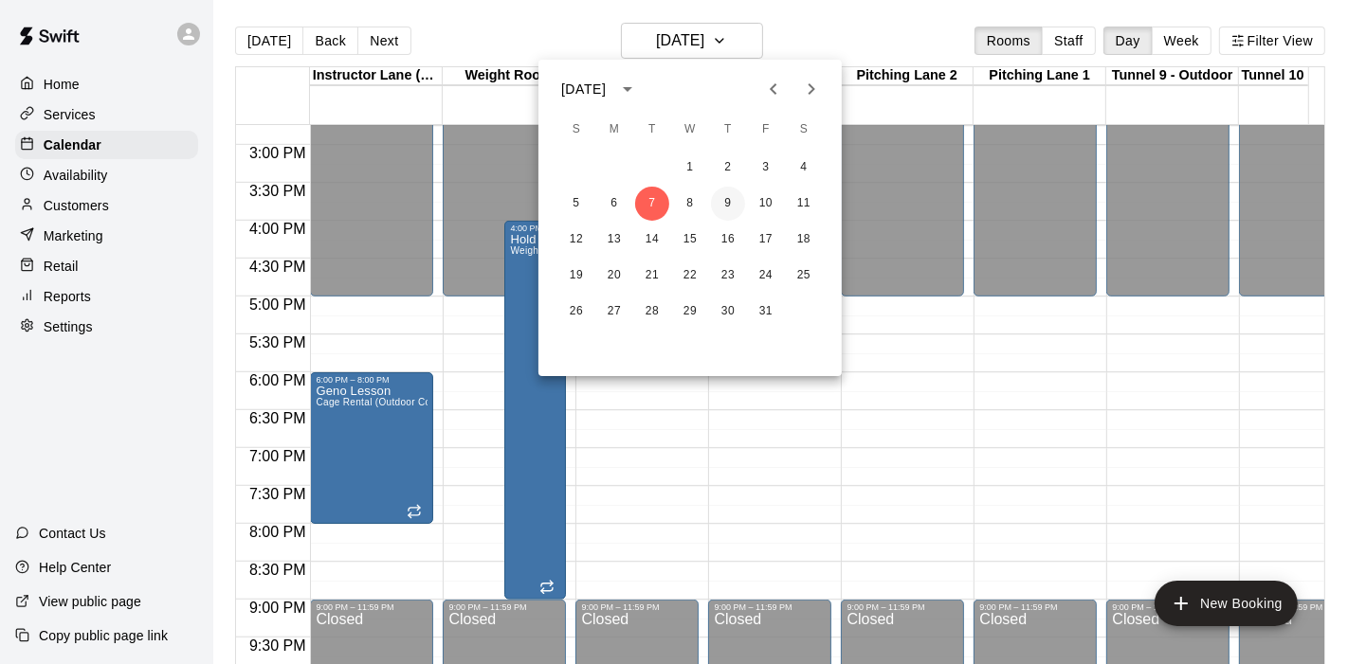
click at [725, 205] on button "9" at bounding box center [728, 204] width 34 height 34
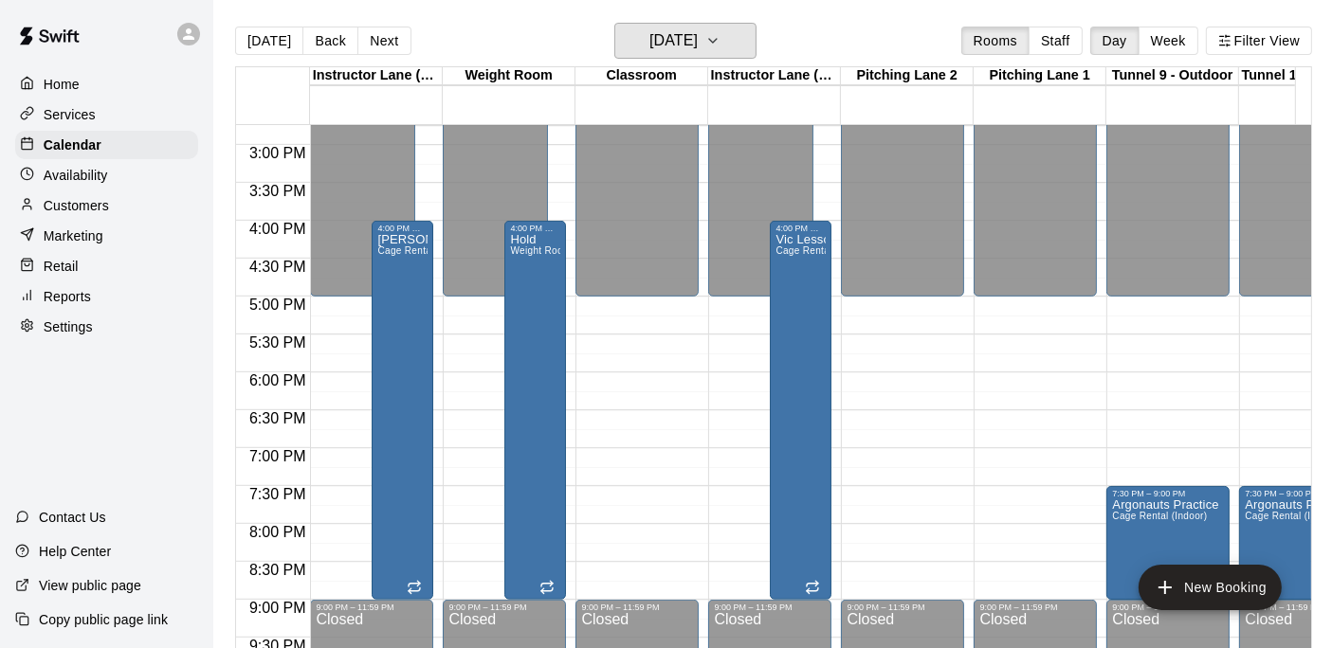
scroll to position [0, 15]
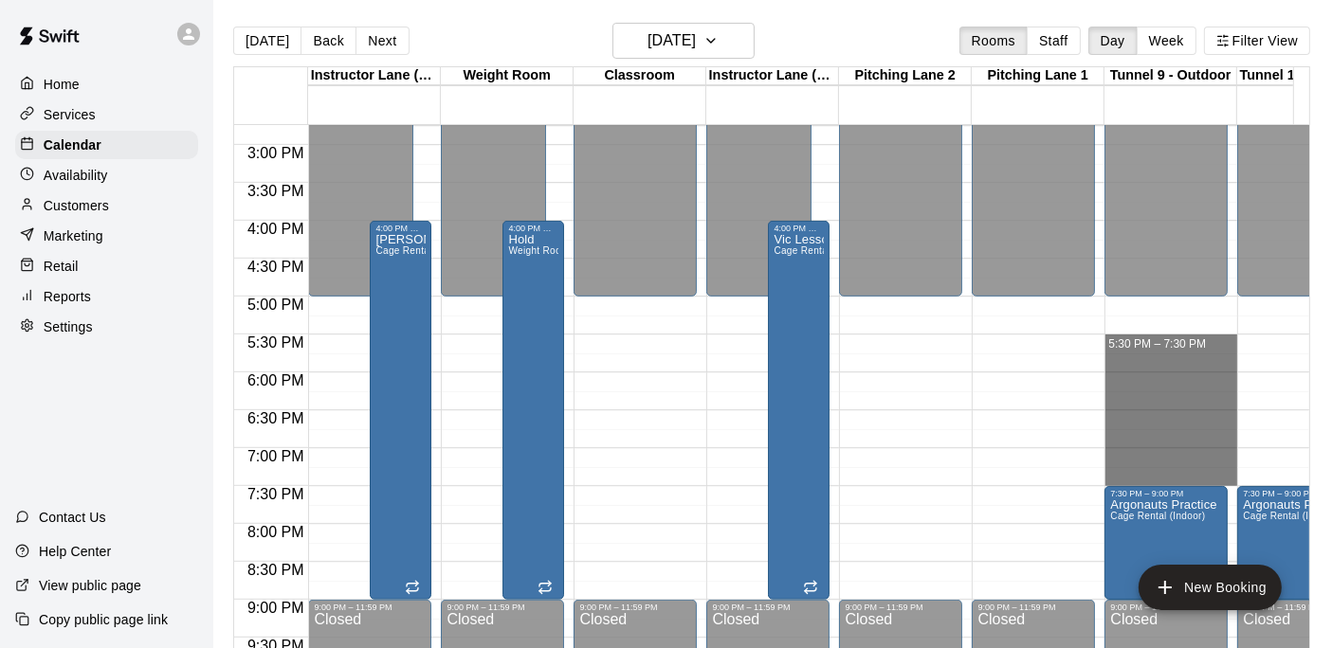
drag, startPoint x: 1137, startPoint y: 343, endPoint x: 1145, endPoint y: 475, distance: 132.0
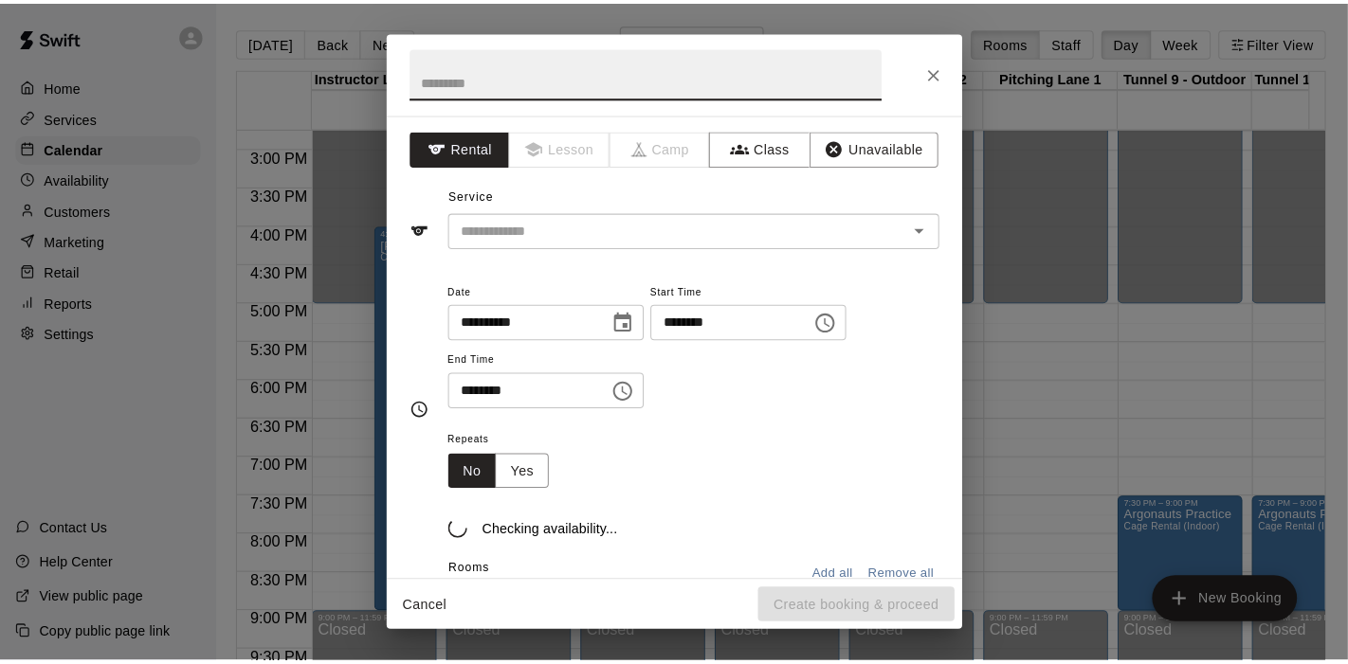
scroll to position [0, 0]
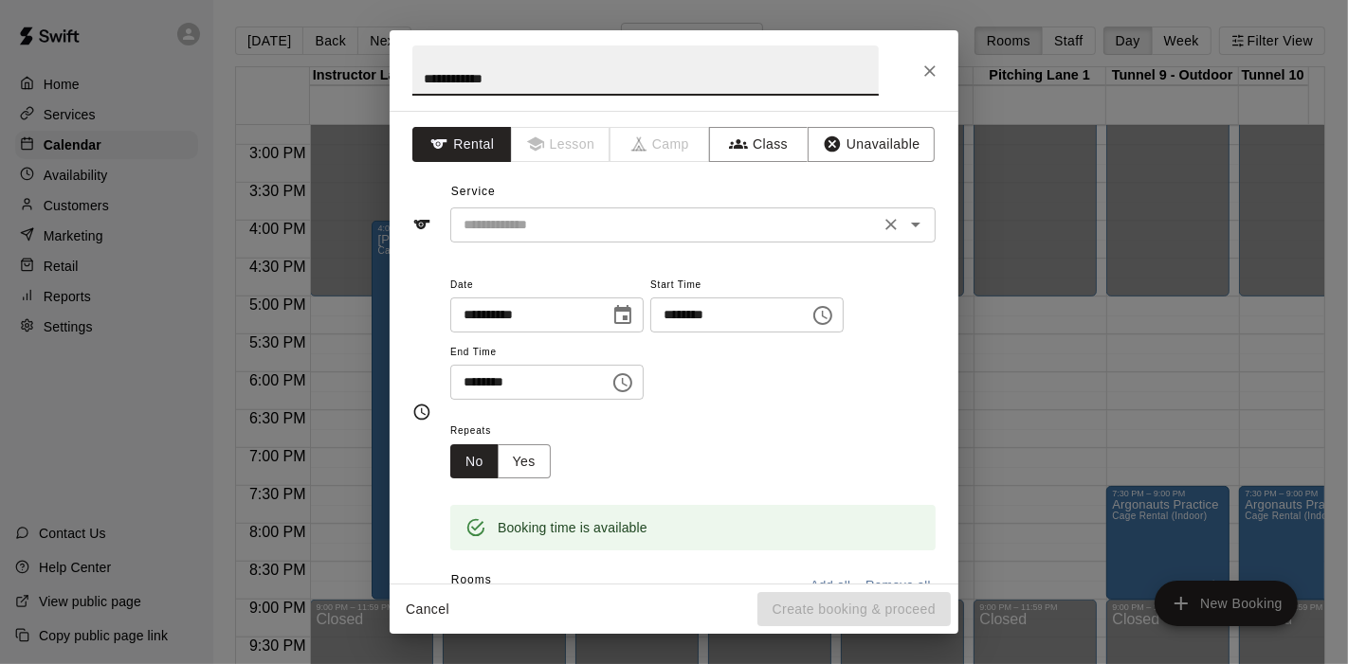
type input "**********"
click at [747, 219] on input "text" at bounding box center [665, 225] width 418 height 24
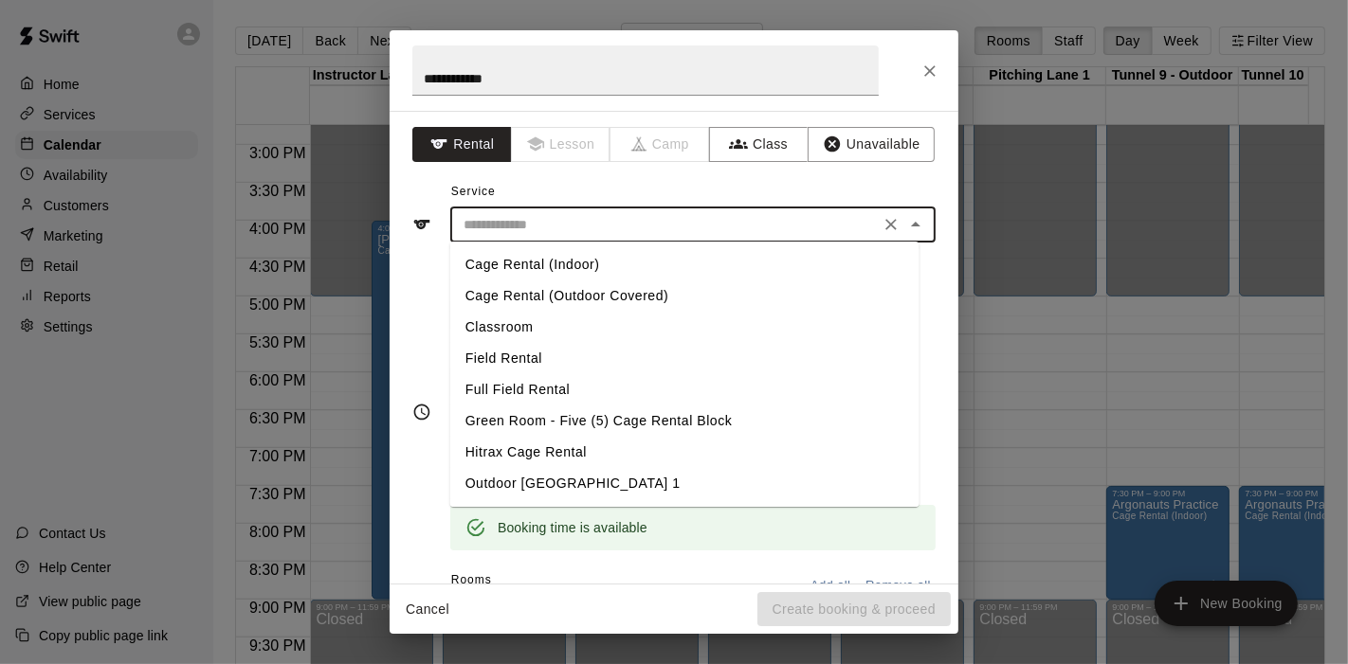
click at [638, 299] on li "Cage Rental (Outdoor Covered)" at bounding box center [684, 296] width 469 height 31
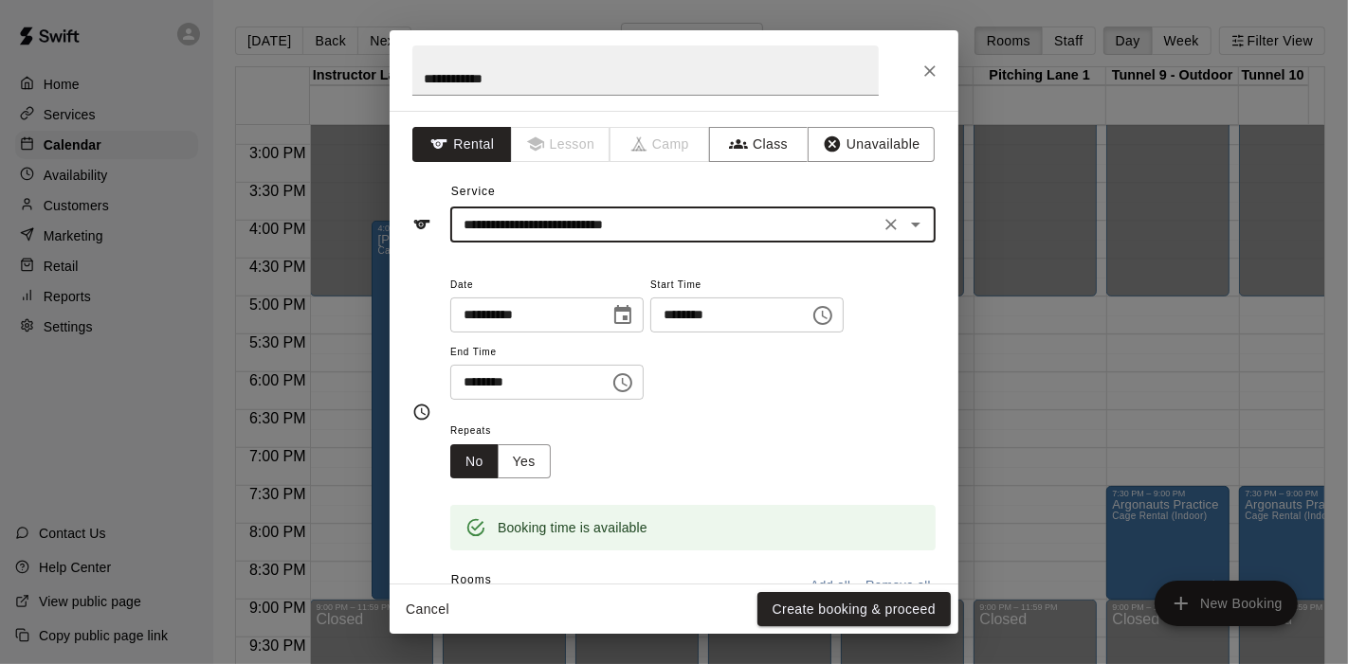
type input "**********"
click at [517, 453] on button "Yes" at bounding box center [524, 462] width 53 height 35
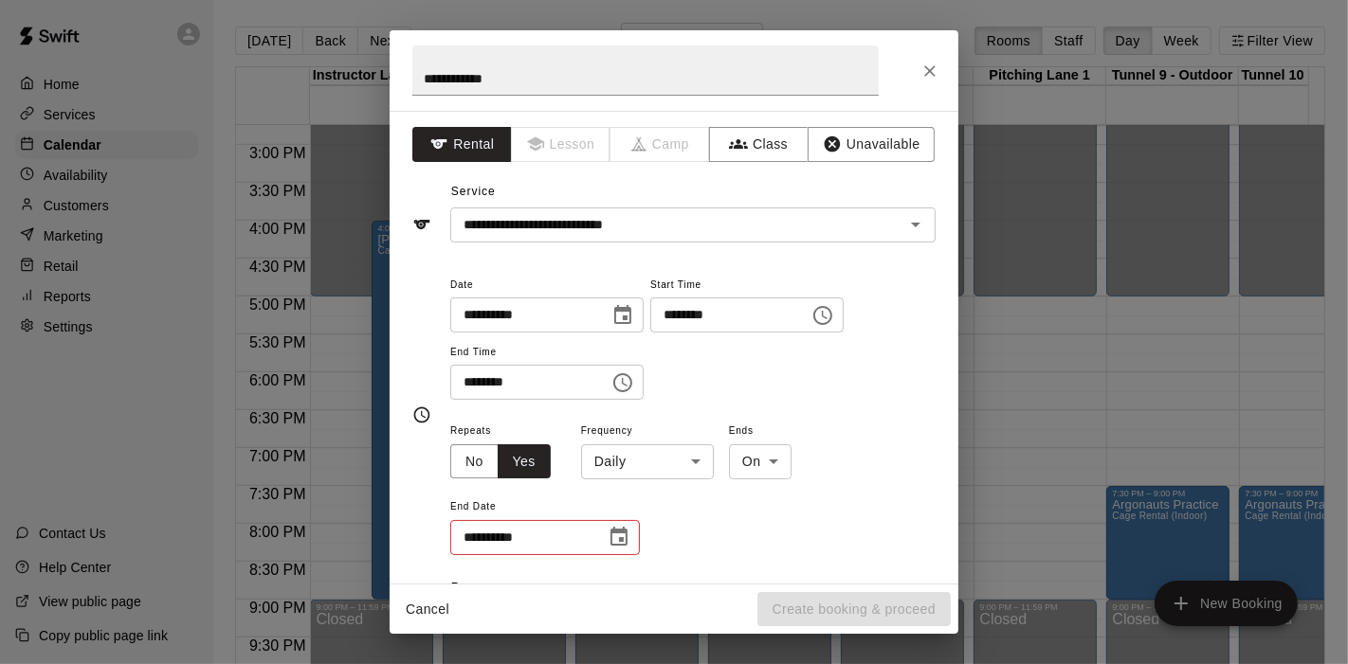
click at [700, 457] on body "Home Services Calendar Availability Customers Marketing Retail Reports Settings…" at bounding box center [674, 347] width 1348 height 695
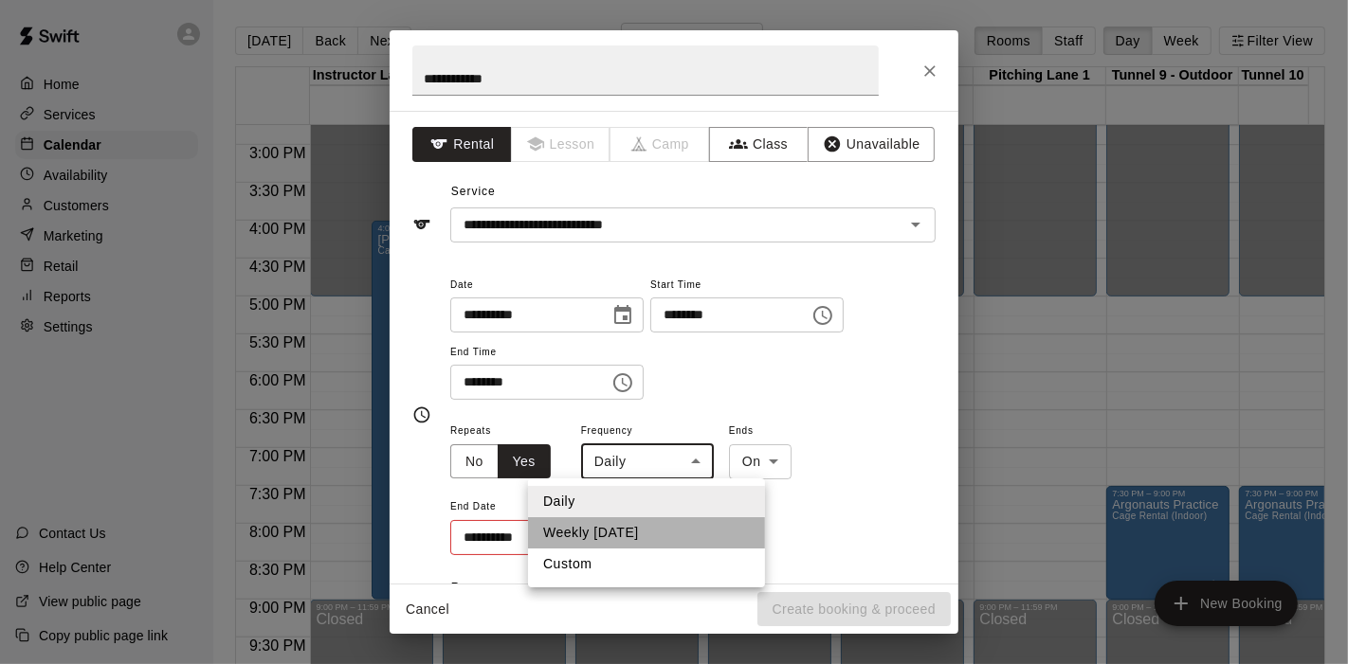
click at [617, 531] on li "Weekly [DATE]" at bounding box center [646, 532] width 237 height 31
type input "******"
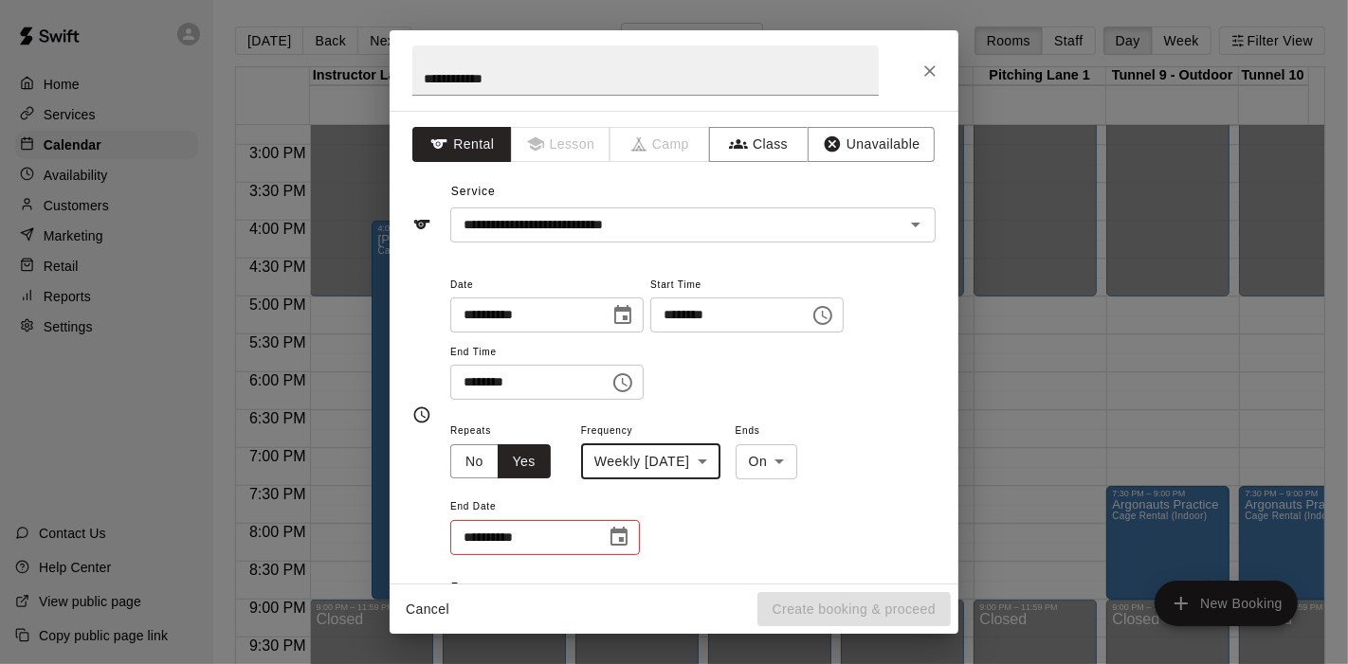
click at [614, 534] on icon "Choose date" at bounding box center [619, 537] width 23 height 23
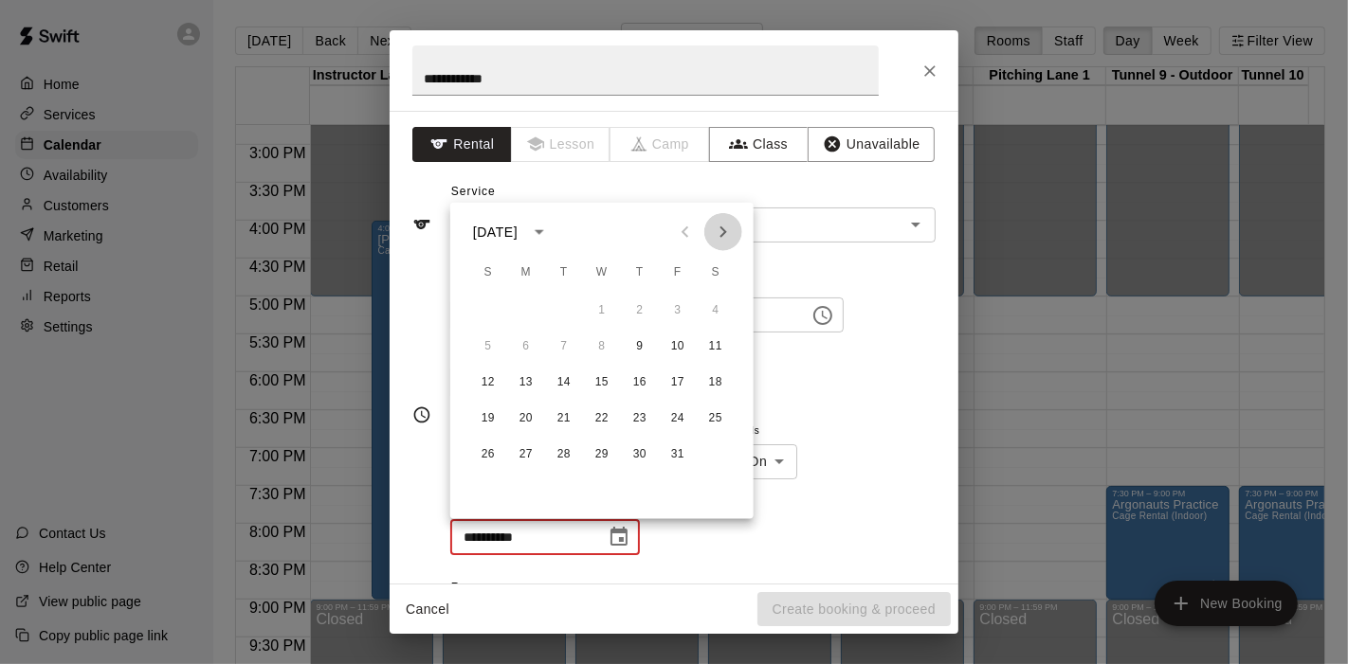
click at [725, 239] on icon "Next month" at bounding box center [723, 232] width 23 height 23
click at [644, 311] on button "1" at bounding box center [640, 311] width 34 height 34
type input "**********"
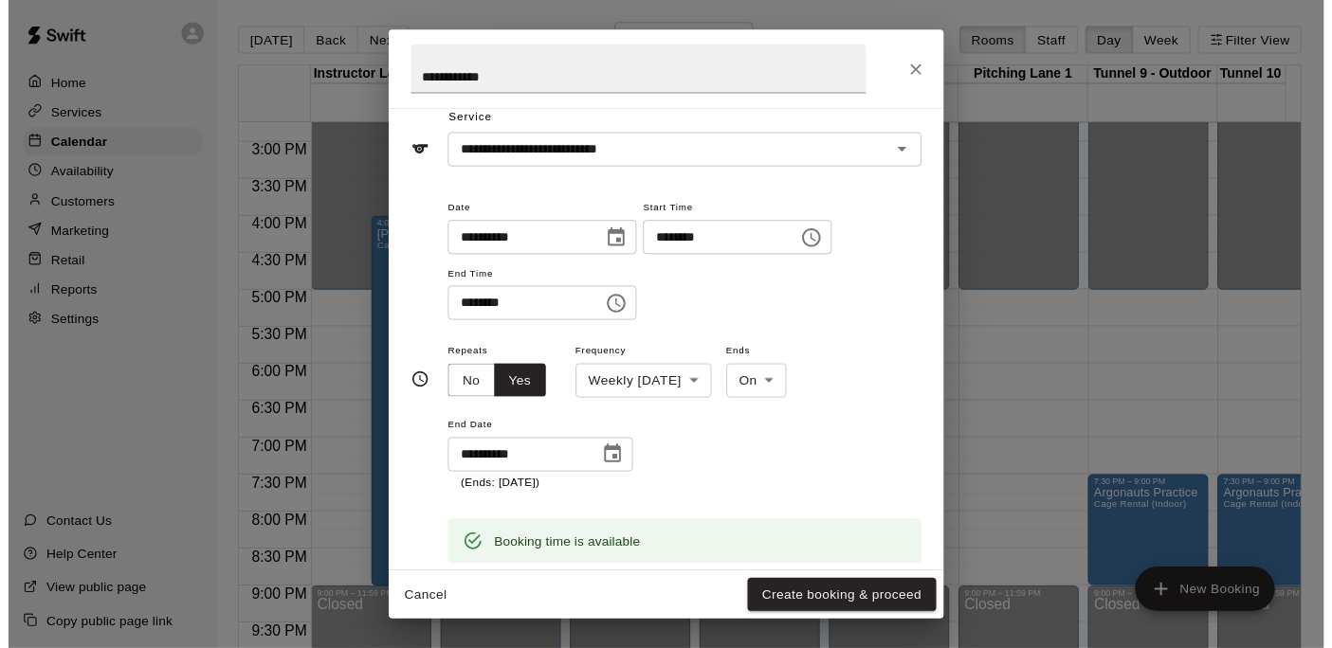
scroll to position [105, 0]
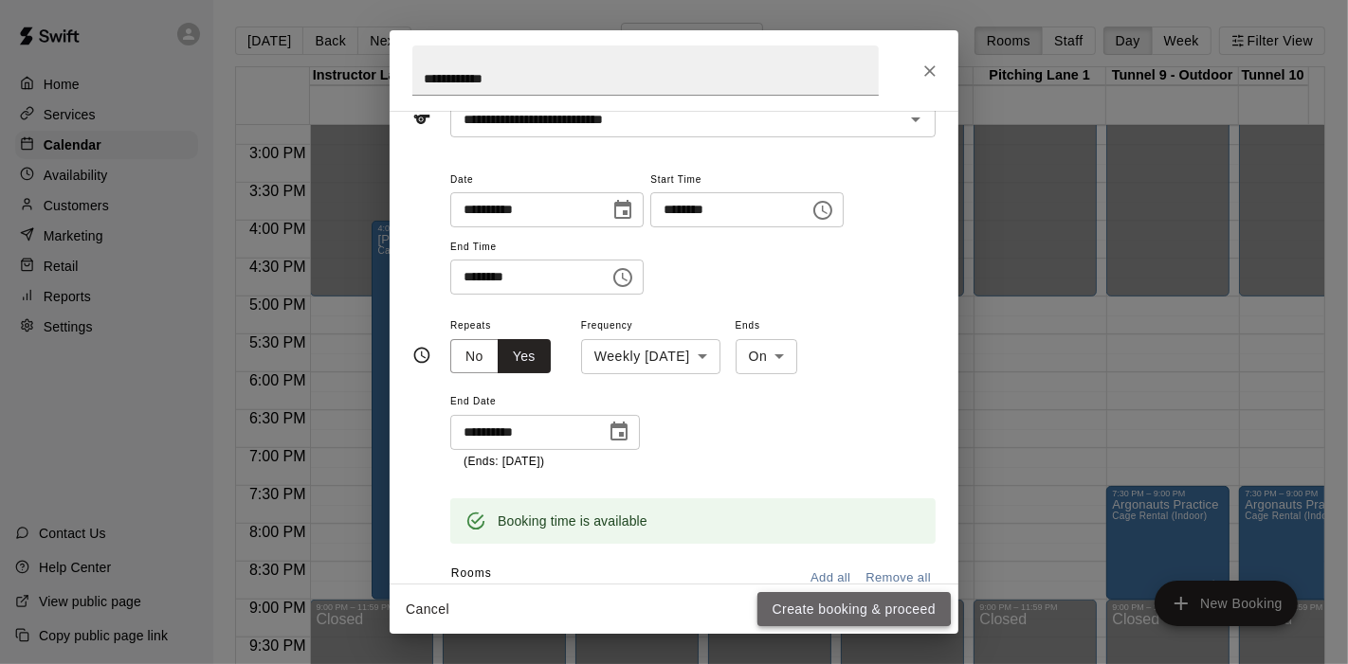
click at [851, 607] on button "Create booking & proceed" at bounding box center [853, 609] width 193 height 35
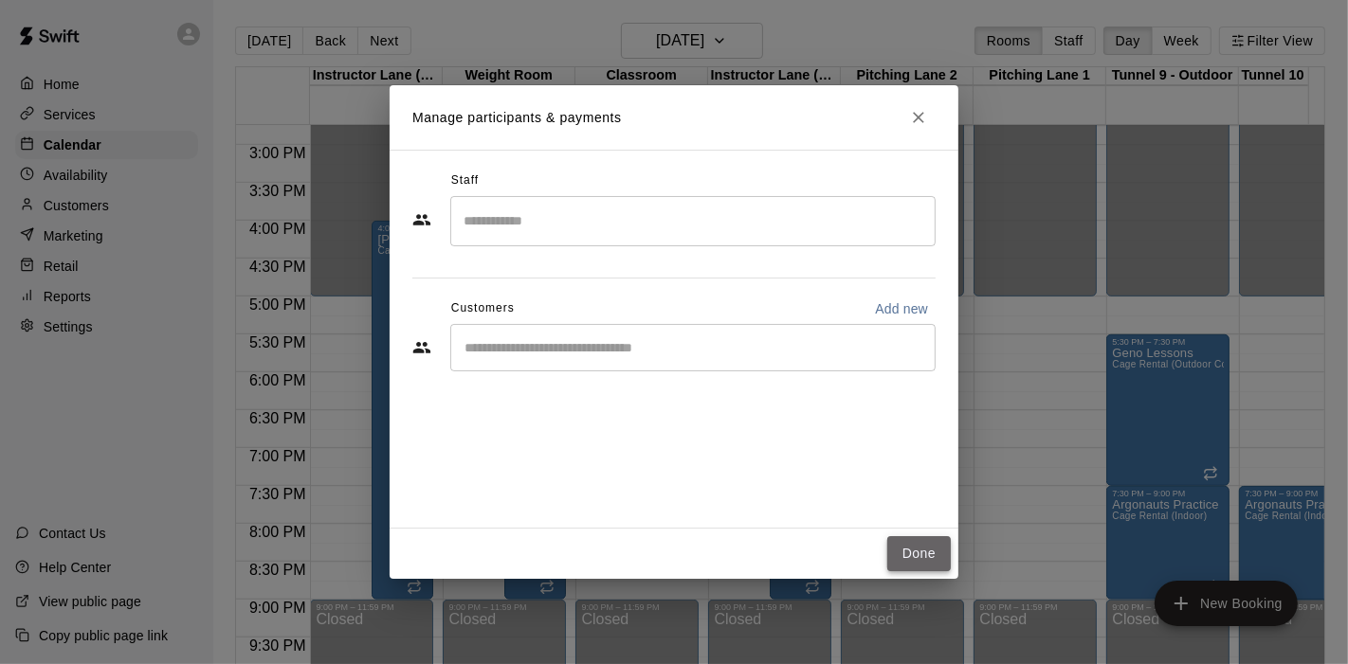
click at [914, 555] on button "Done" at bounding box center [919, 553] width 64 height 35
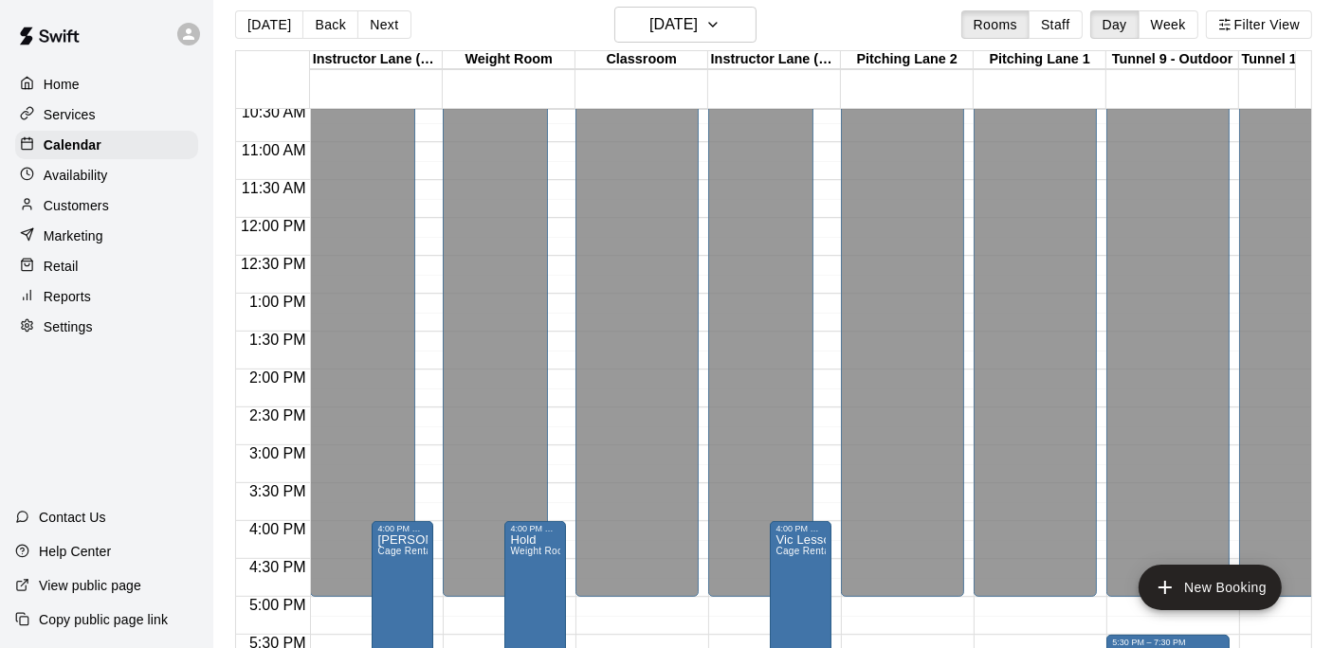
scroll to position [0, 0]
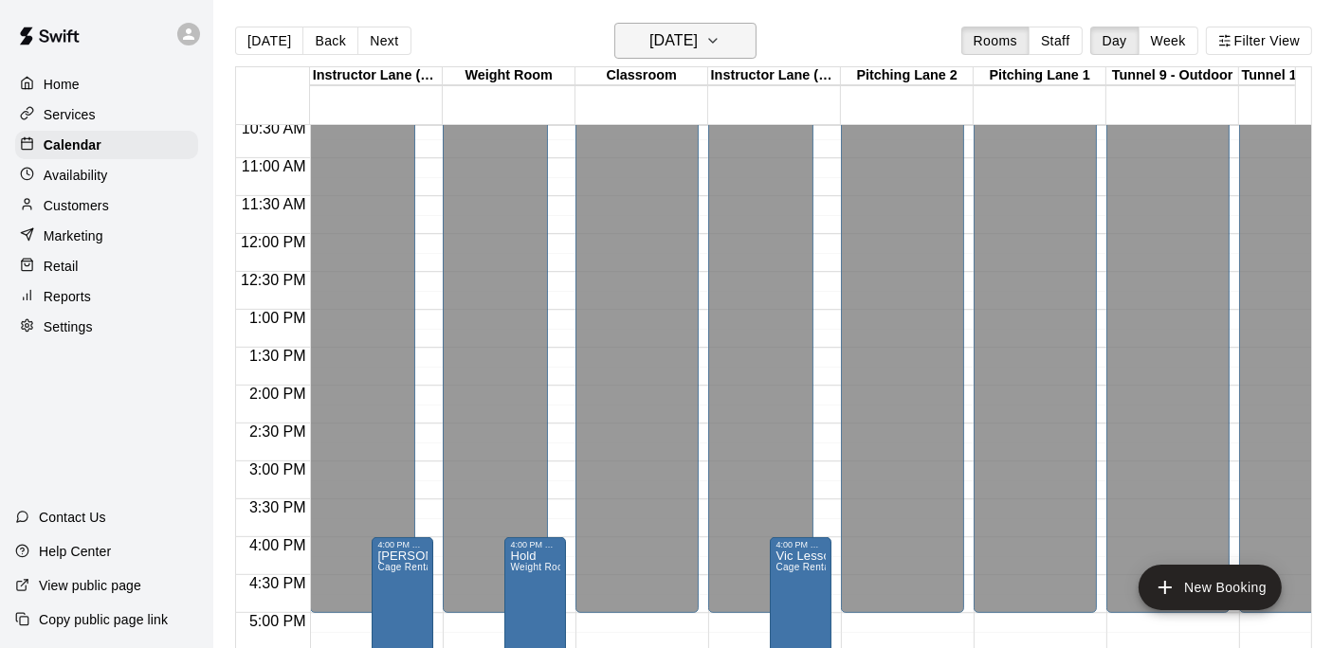
click at [649, 37] on h6 "[DATE]" at bounding box center [673, 40] width 48 height 27
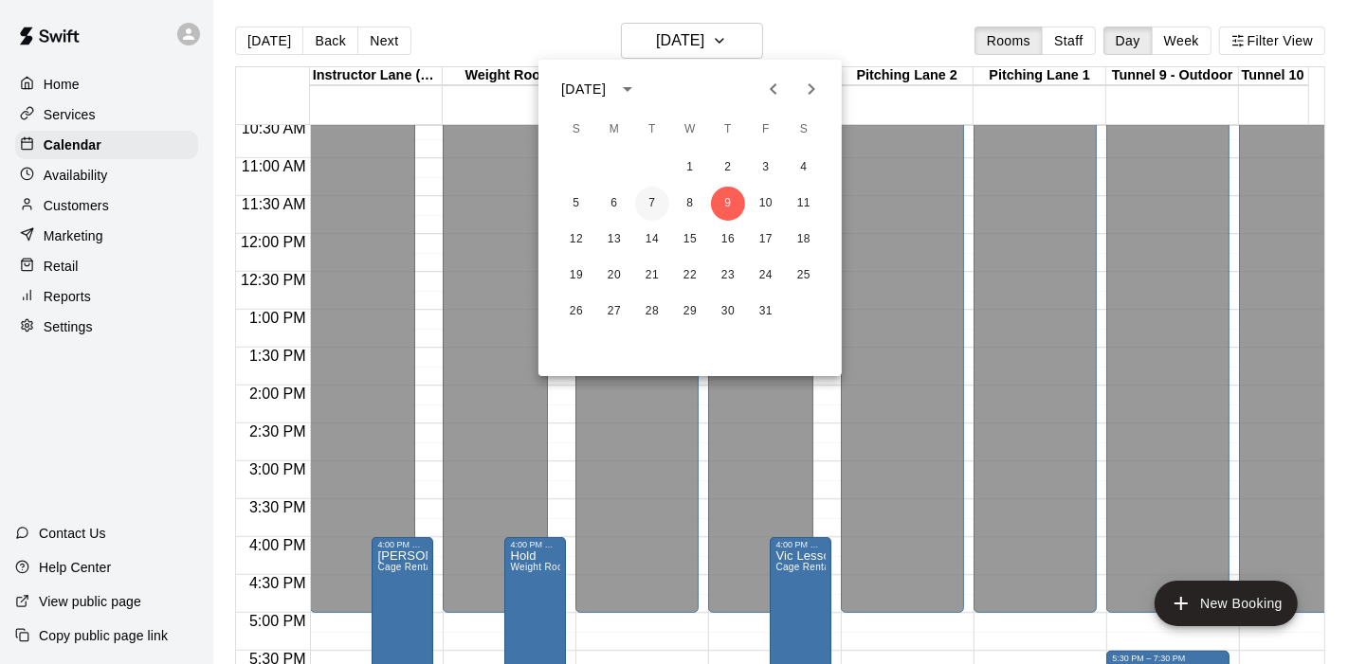
click at [652, 198] on button "7" at bounding box center [652, 204] width 34 height 34
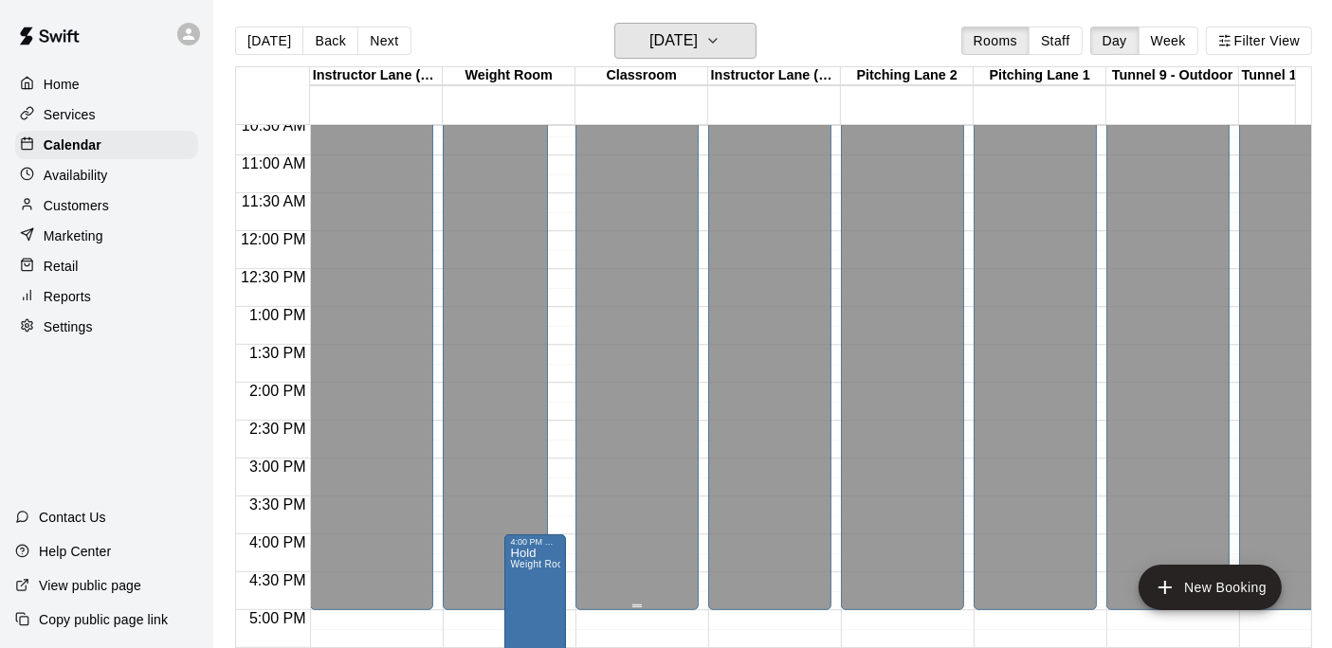
scroll to position [802, 0]
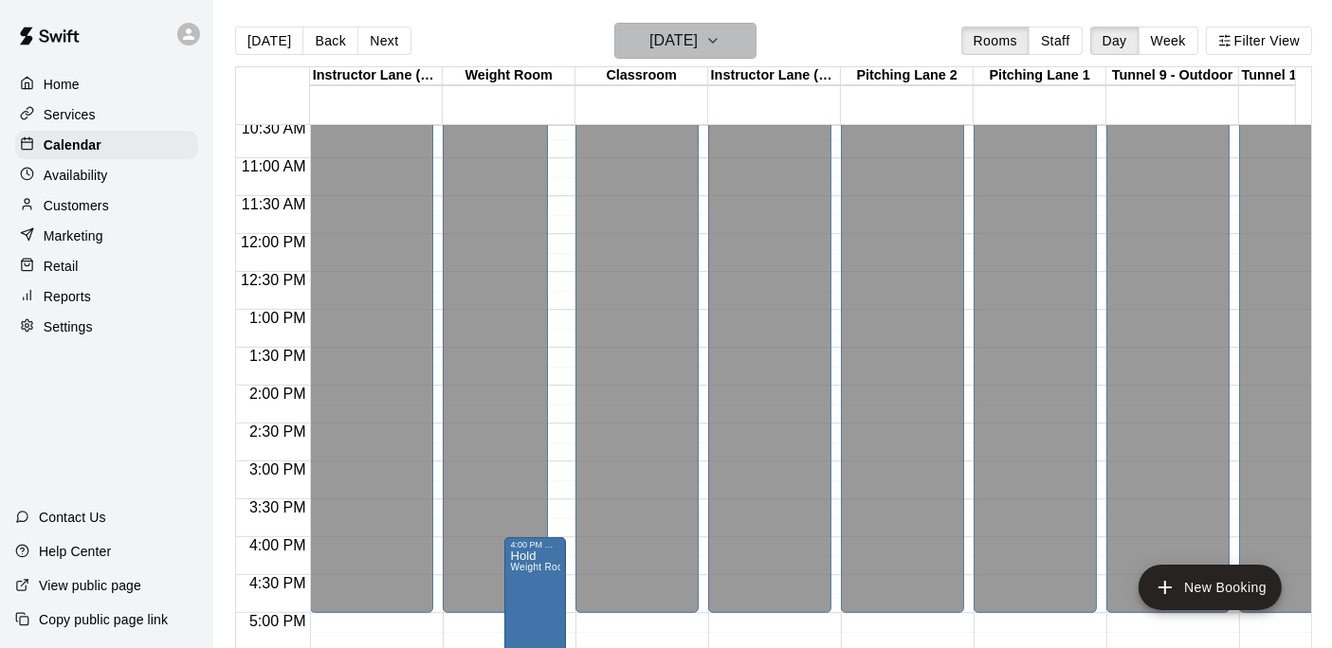
click at [652, 57] on button "[DATE]" at bounding box center [685, 41] width 142 height 36
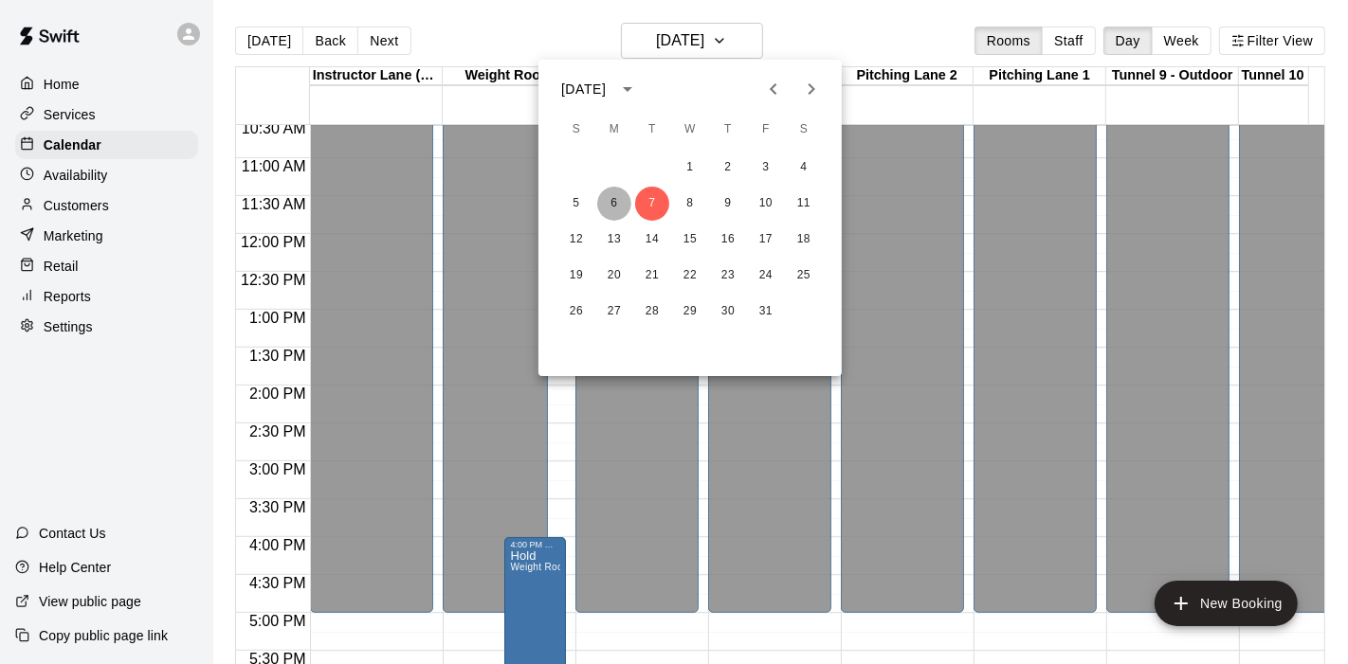
click at [610, 204] on button "6" at bounding box center [614, 204] width 34 height 34
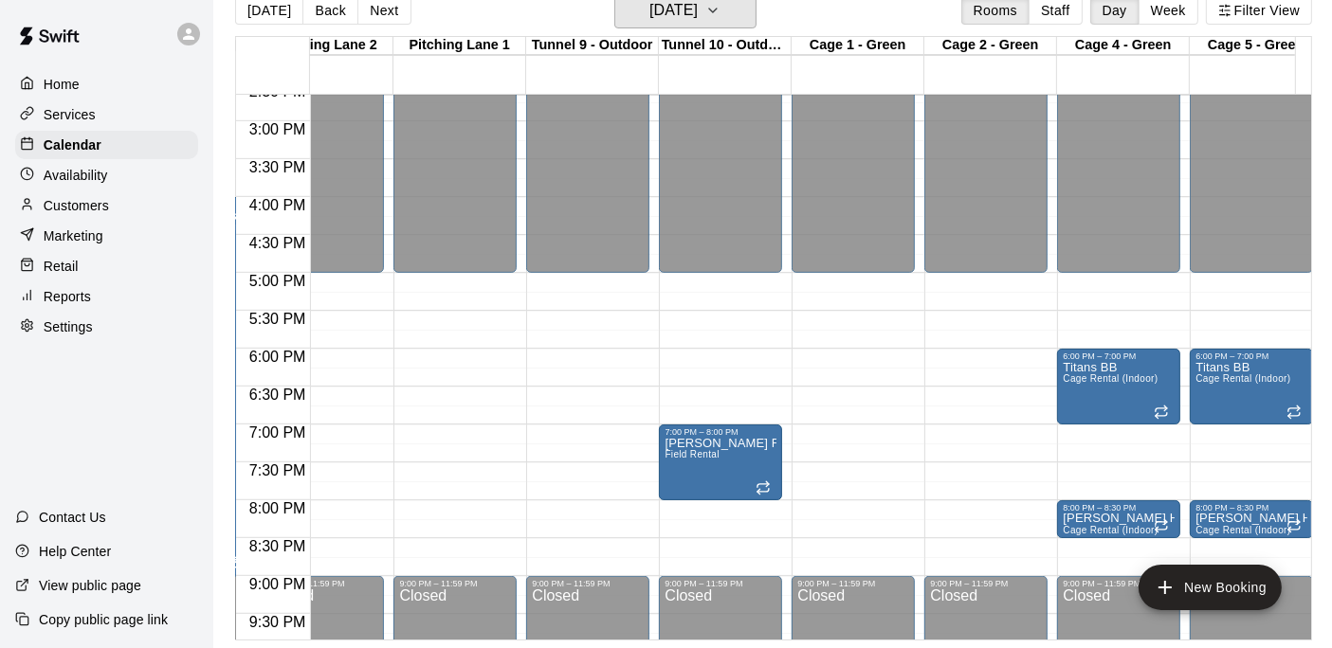
scroll to position [1063, 580]
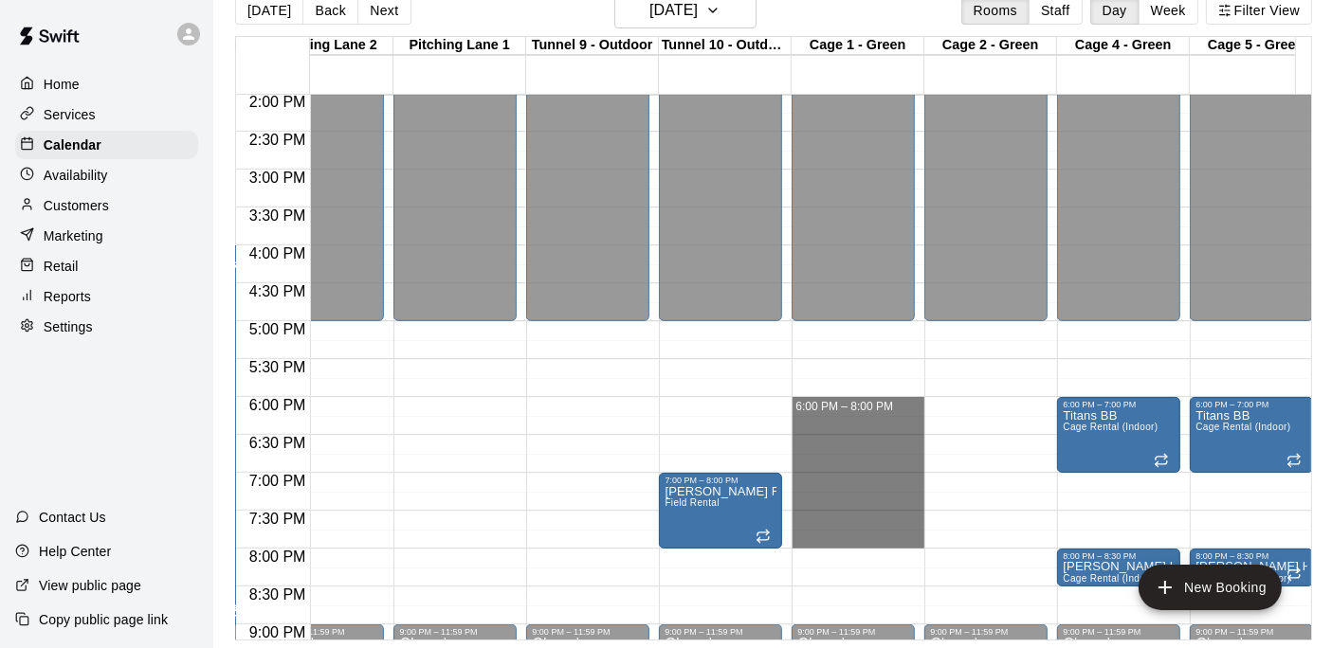
drag, startPoint x: 831, startPoint y: 390, endPoint x: 835, endPoint y: 525, distance: 135.6
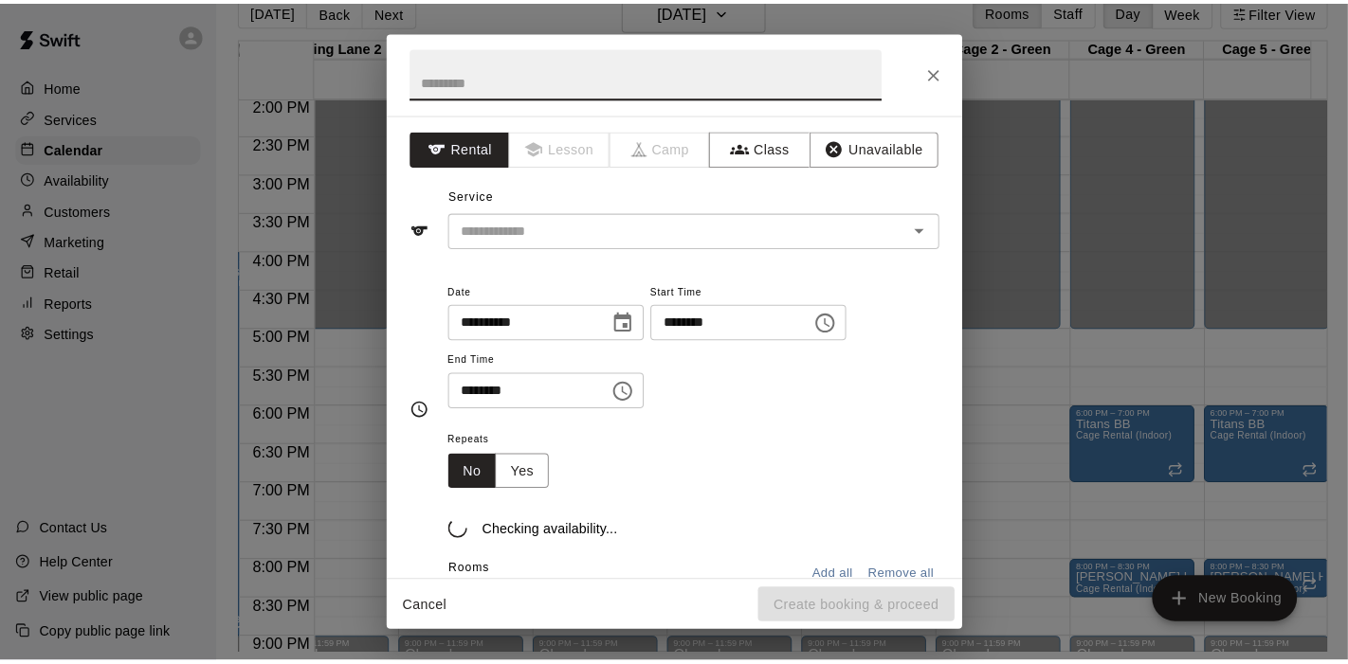
scroll to position [29, 0]
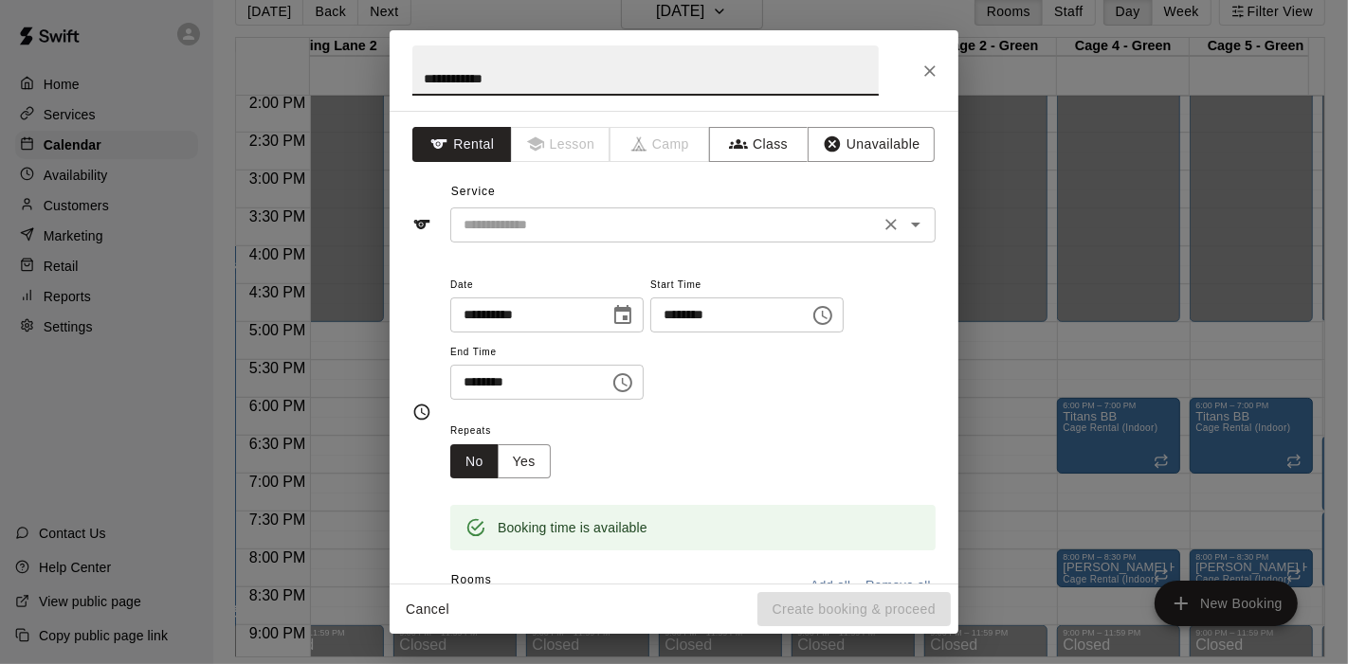
type input "**********"
click at [691, 227] on input "text" at bounding box center [665, 225] width 418 height 24
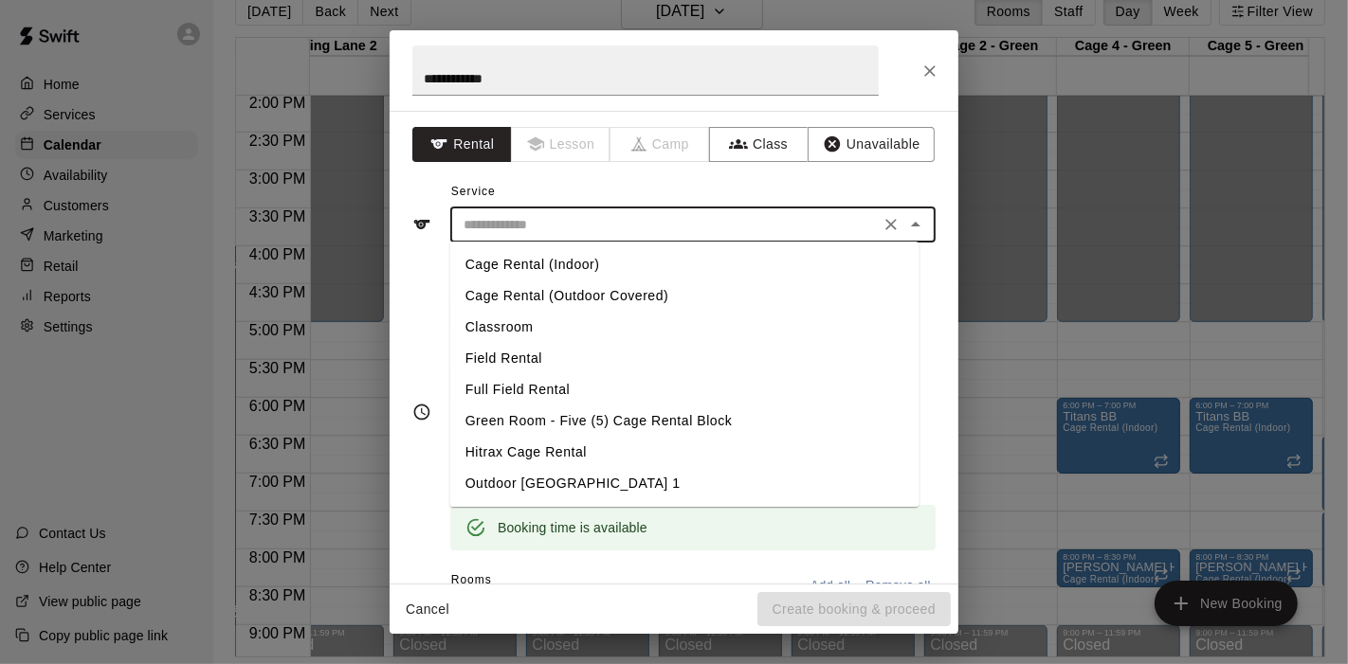
click at [580, 273] on li "Cage Rental (Indoor)" at bounding box center [684, 264] width 469 height 31
type input "**********"
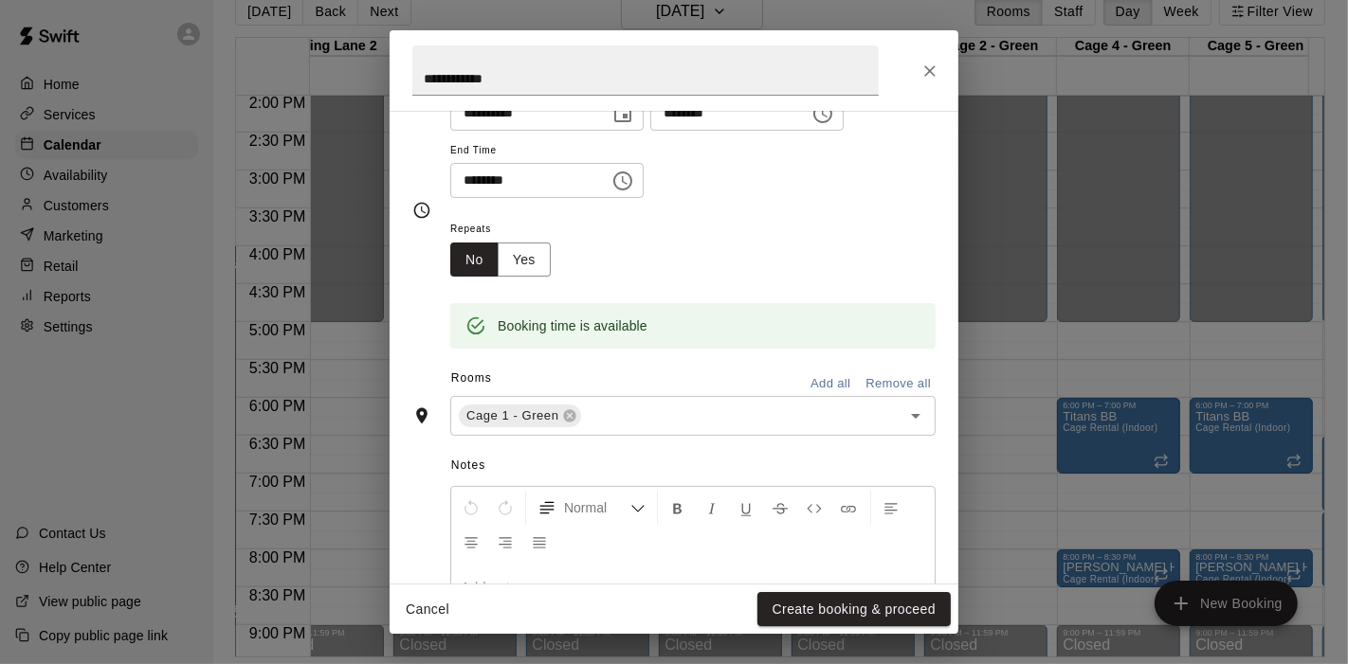
scroll to position [210, 0]
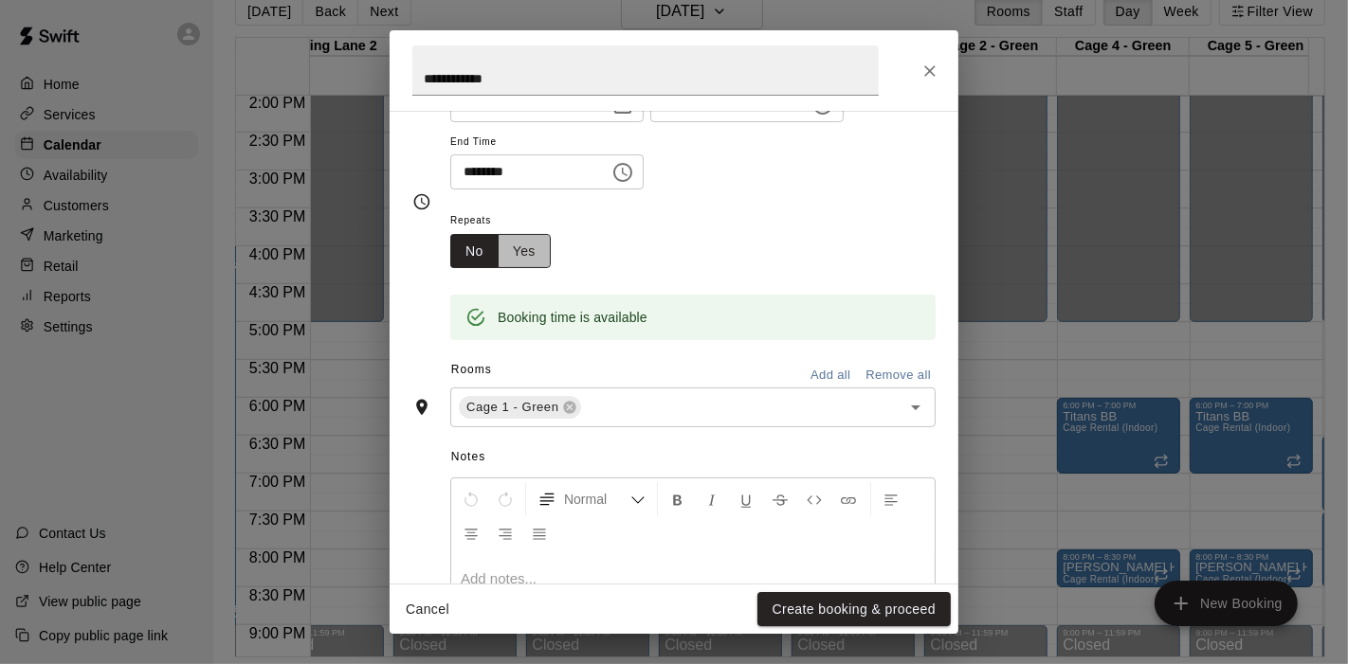
click at [536, 247] on button "Yes" at bounding box center [524, 251] width 53 height 35
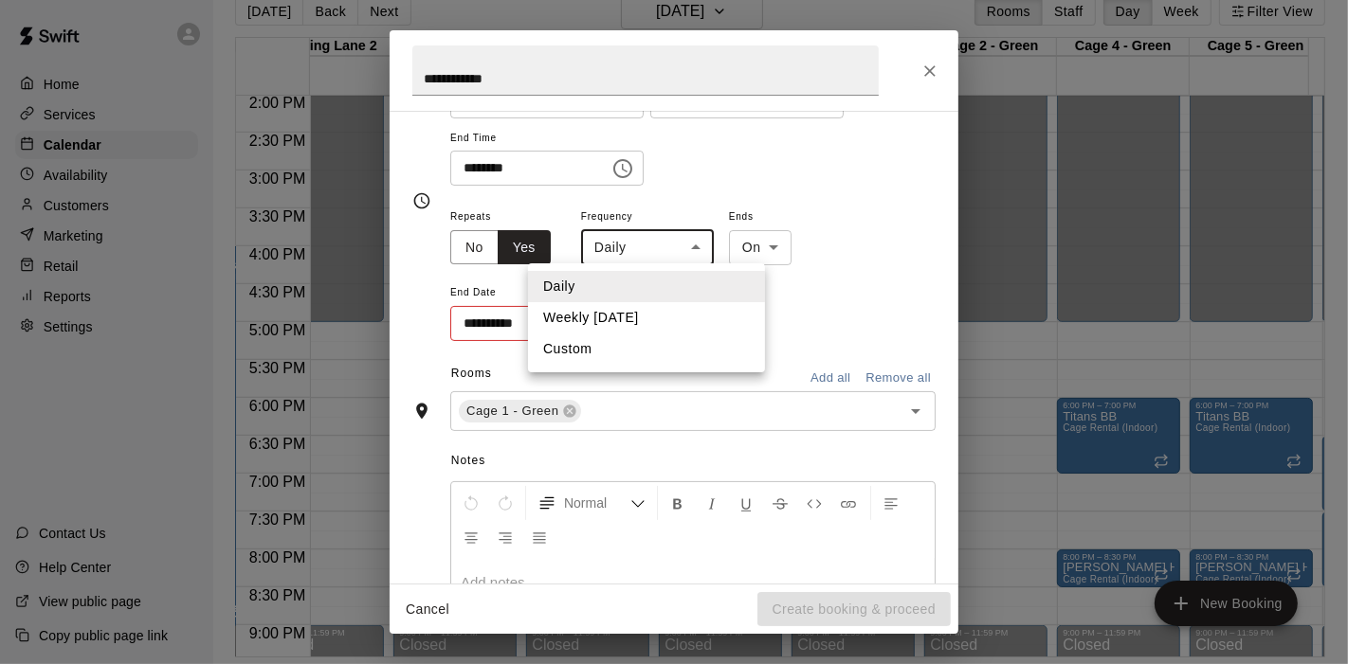
click at [696, 247] on body "Home Services Calendar Availability Customers Marketing Retail Reports Settings…" at bounding box center [674, 318] width 1348 height 695
click at [630, 317] on li "Weekly [DATE]" at bounding box center [646, 317] width 237 height 31
type input "******"
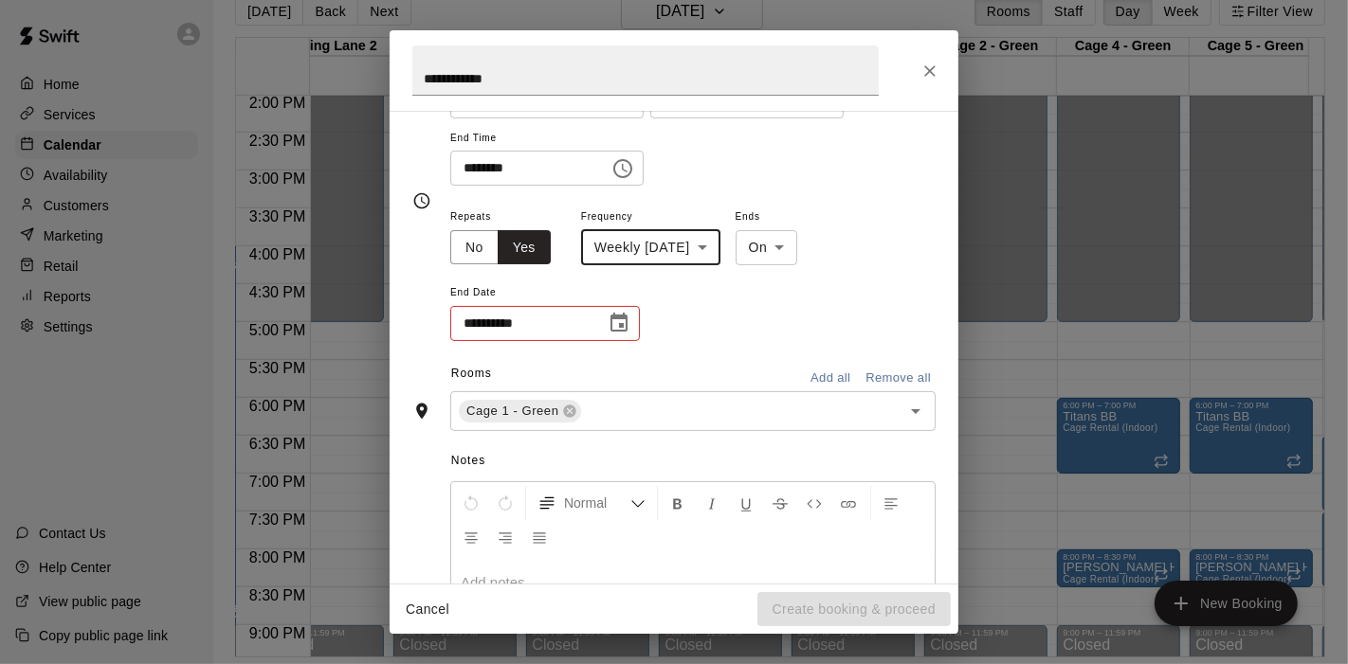
click at [615, 318] on icon "Choose date" at bounding box center [619, 323] width 23 height 23
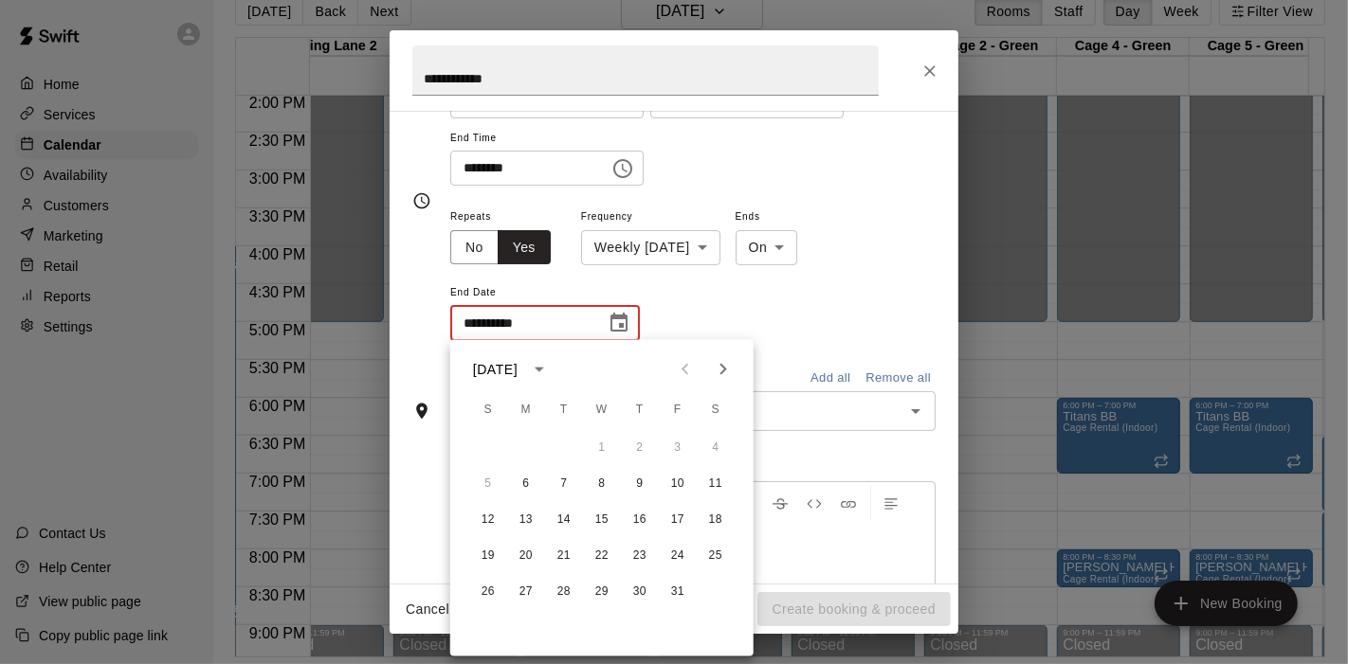
click at [620, 324] on icon "Choose date" at bounding box center [618, 322] width 17 height 19
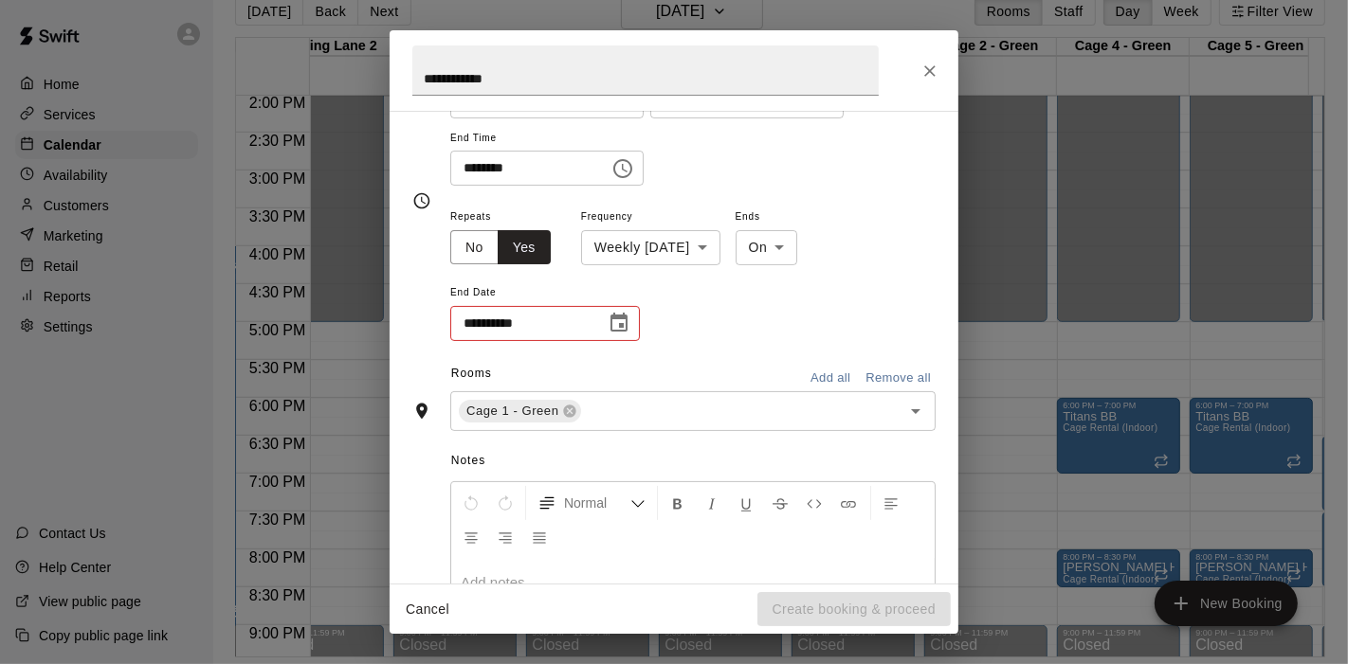
click at [623, 324] on icon "Choose date" at bounding box center [618, 322] width 17 height 19
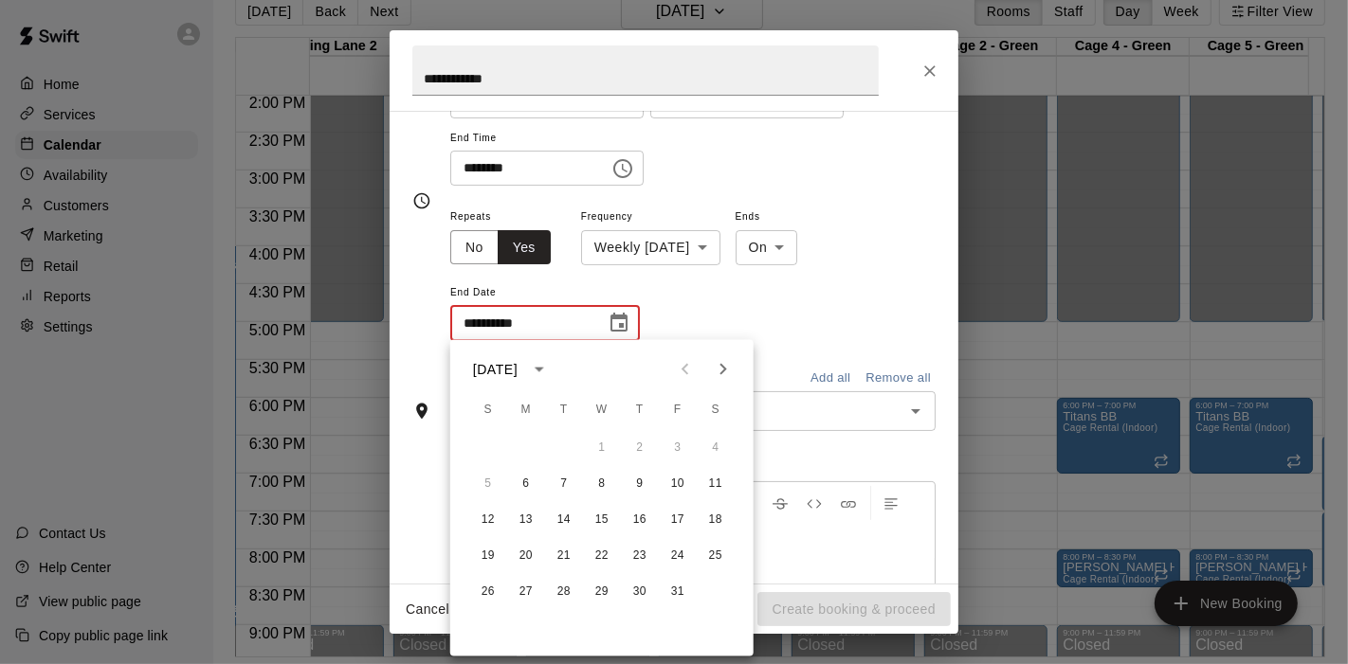
click at [724, 370] on icon "Next month" at bounding box center [722, 369] width 7 height 11
click at [722, 370] on icon "Next month" at bounding box center [722, 369] width 7 height 11
click at [526, 481] on button "5" at bounding box center [526, 484] width 34 height 34
type input "**********"
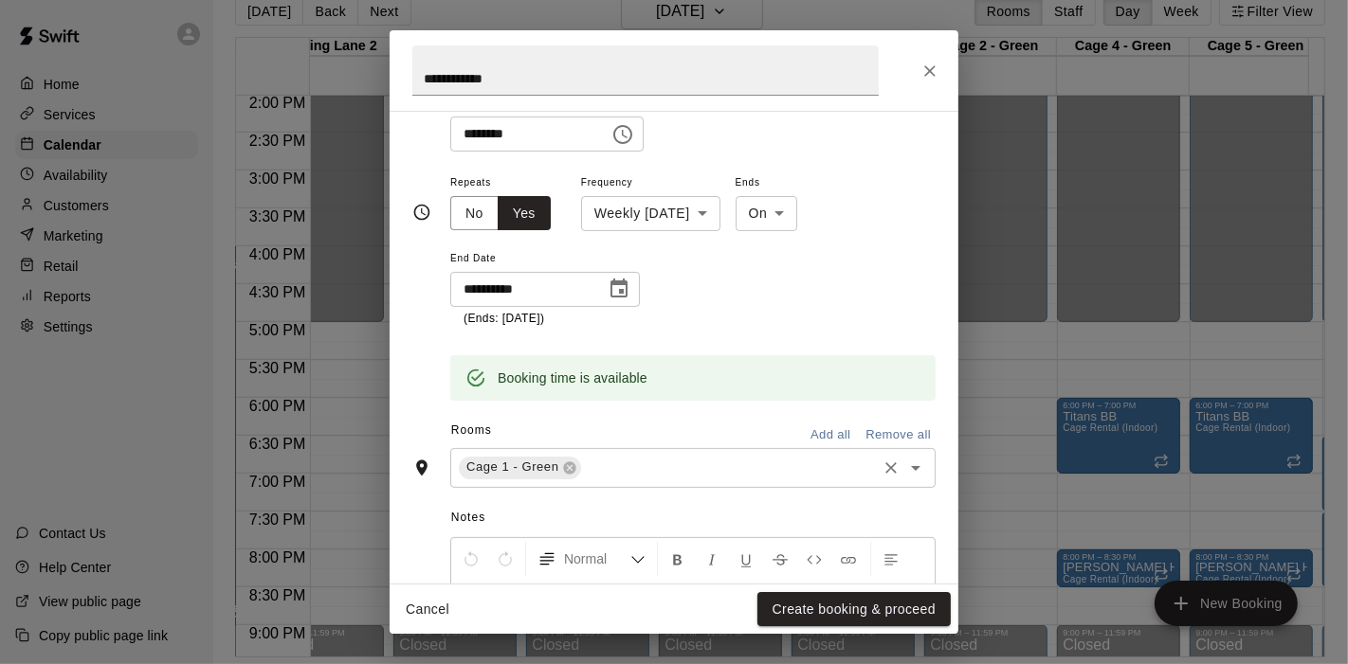
scroll to position [260, 0]
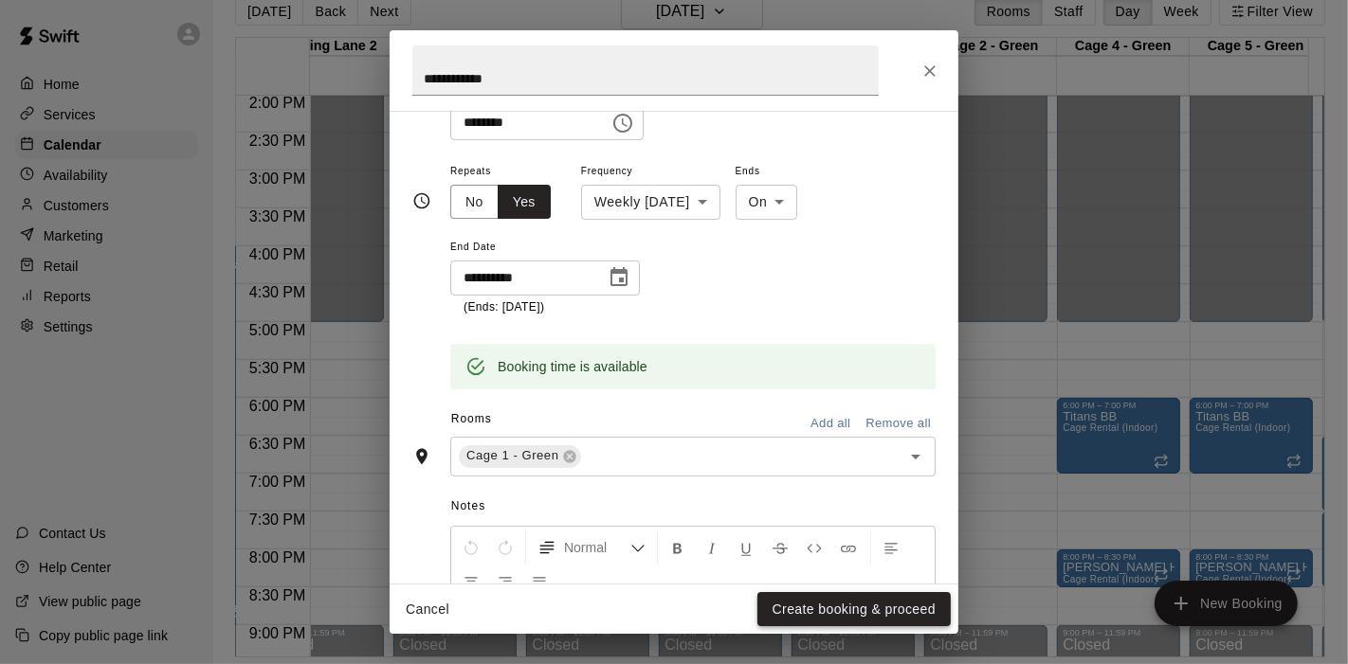
click at [812, 613] on button "Create booking & proceed" at bounding box center [853, 609] width 193 height 35
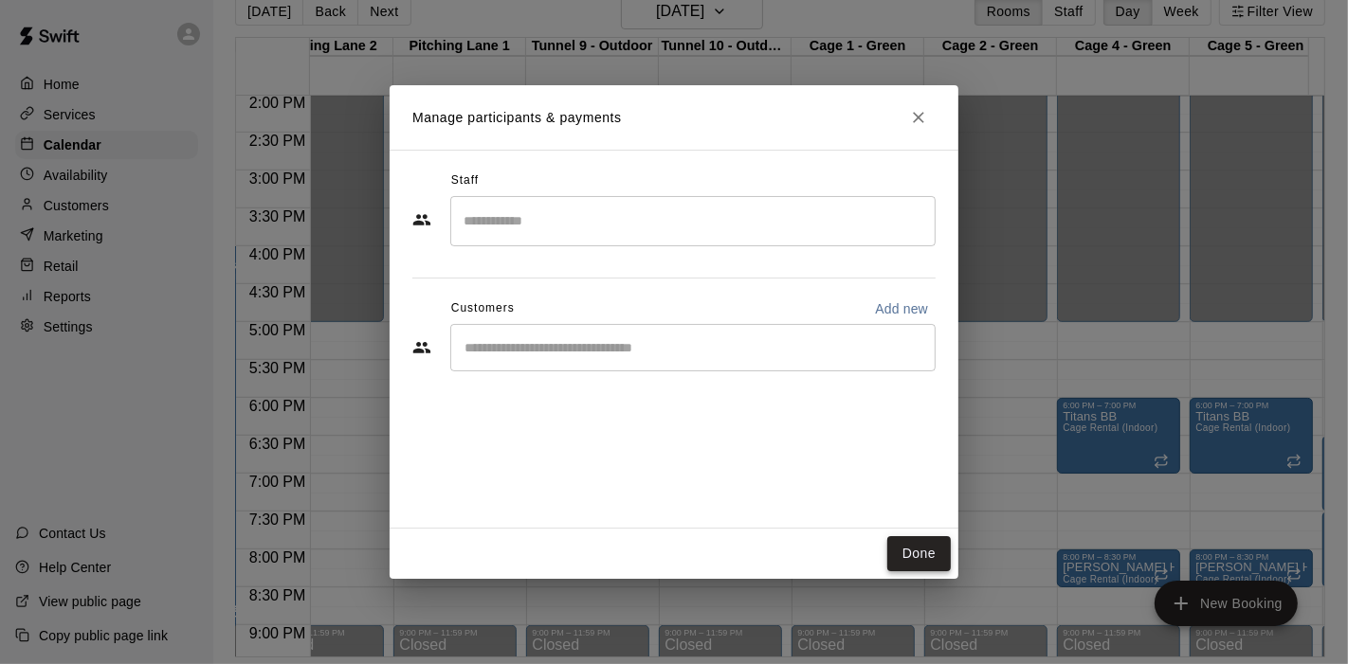
click at [914, 548] on button "Done" at bounding box center [919, 553] width 64 height 35
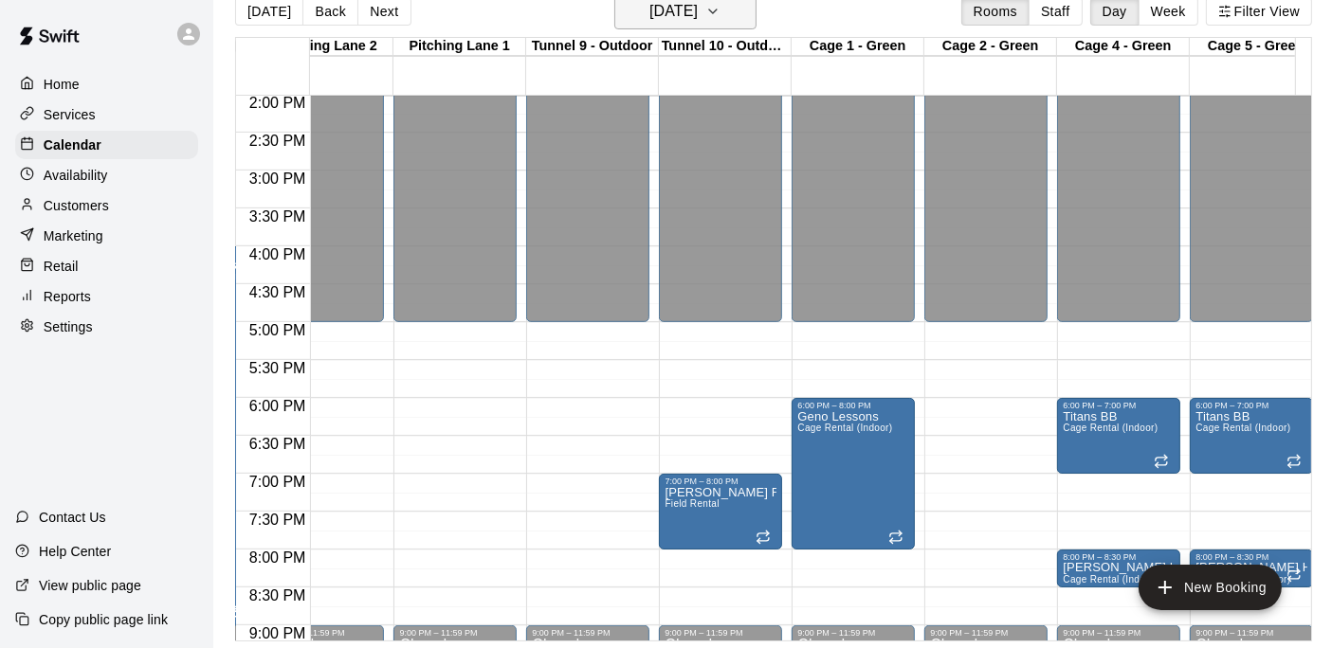
click at [691, 17] on h6 "[DATE]" at bounding box center [673, 11] width 48 height 27
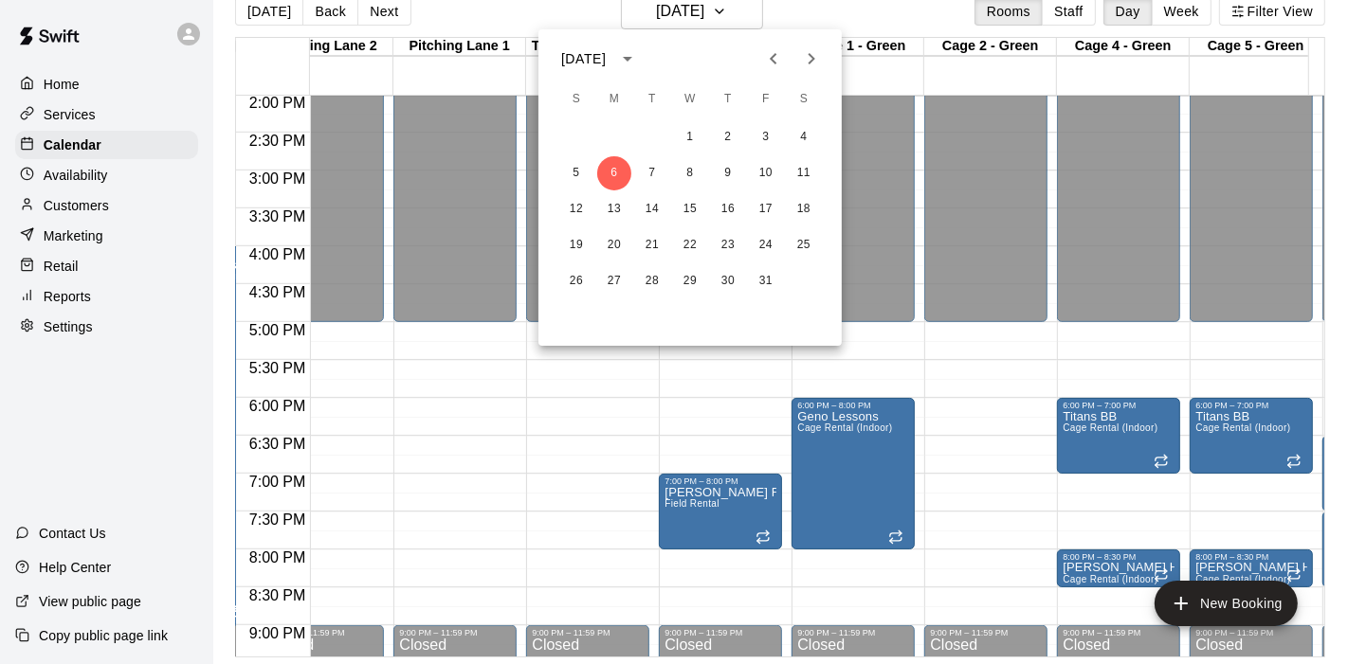
click at [808, 64] on icon "Next month" at bounding box center [811, 58] width 23 height 23
click at [945, 372] on div at bounding box center [674, 332] width 1348 height 664
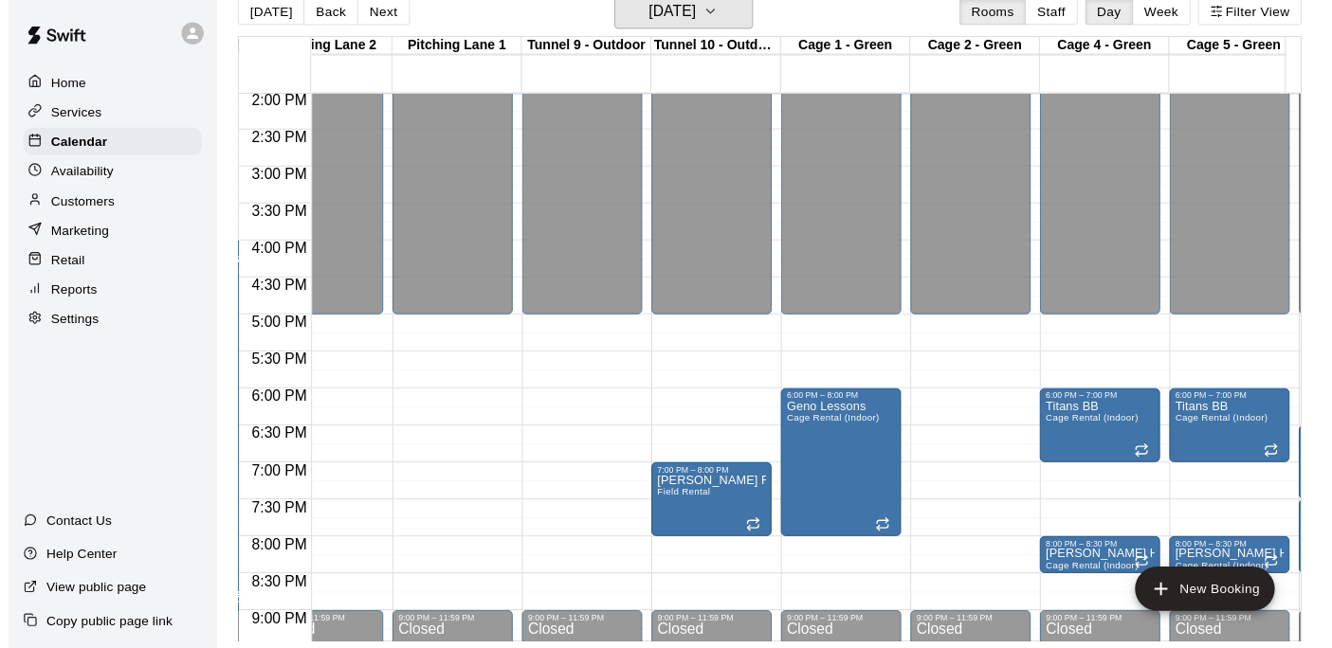
scroll to position [22, 0]
